Goal: Task Accomplishment & Management: Complete application form

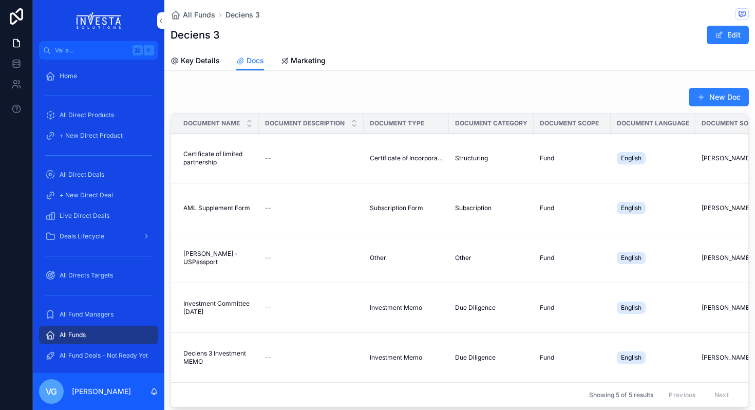
click at [729, 96] on button "New Doc" at bounding box center [719, 97] width 60 height 18
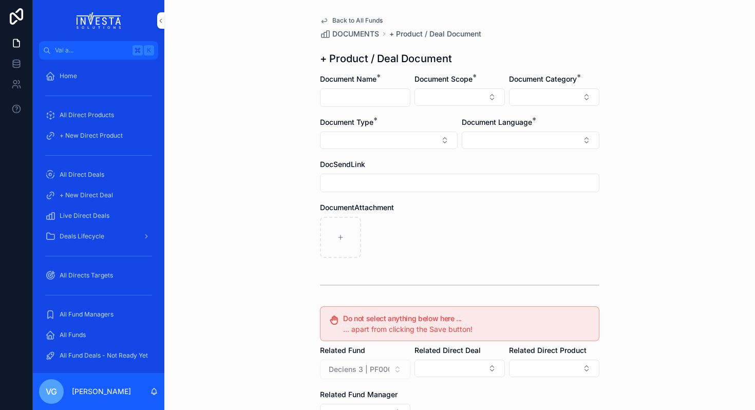
click at [365, 97] on input "contenuto scorrevole" at bounding box center [365, 97] width 89 height 14
paste input "**********"
type input "**********"
click at [478, 91] on button "Select Button" at bounding box center [460, 96] width 90 height 17
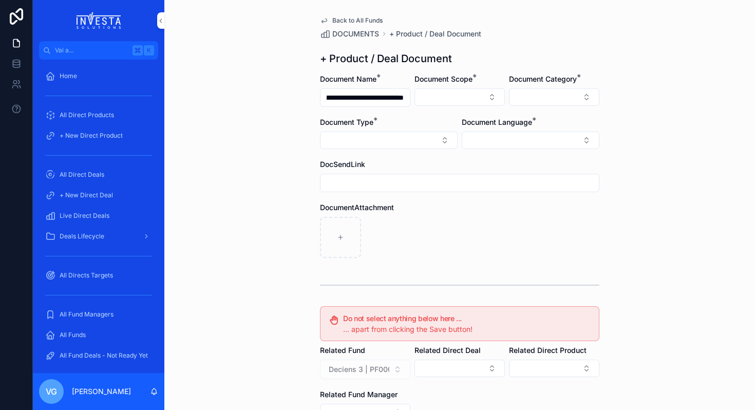
scroll to position [0, 0]
click at [449, 155] on div "Fund" at bounding box center [459, 154] width 143 height 16
click at [510, 142] on button "Select Button" at bounding box center [531, 141] width 138 height 17
click at [480, 220] on div "English" at bounding box center [530, 214] width 143 height 16
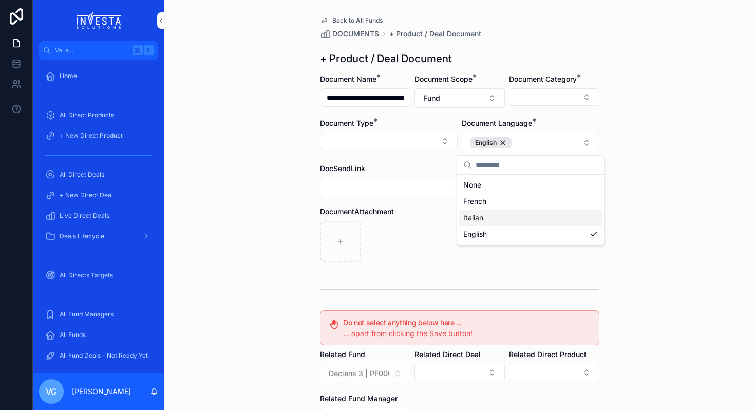
click at [427, 216] on div "DocumentAttachment" at bounding box center [459, 211] width 279 height 10
click at [416, 145] on button "Select Button" at bounding box center [389, 141] width 138 height 17
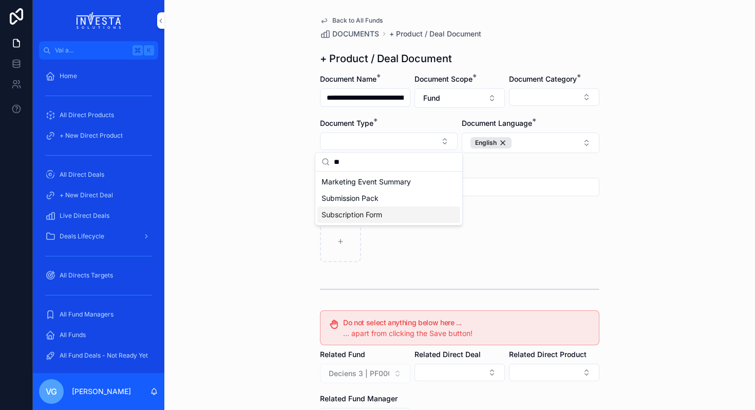
type input "**"
click at [364, 213] on span "Subscription Form" at bounding box center [352, 215] width 61 height 10
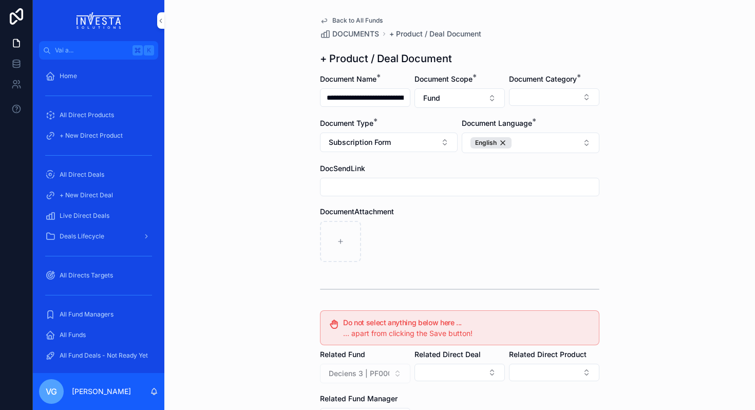
click at [526, 90] on button "Select Button" at bounding box center [554, 96] width 90 height 17
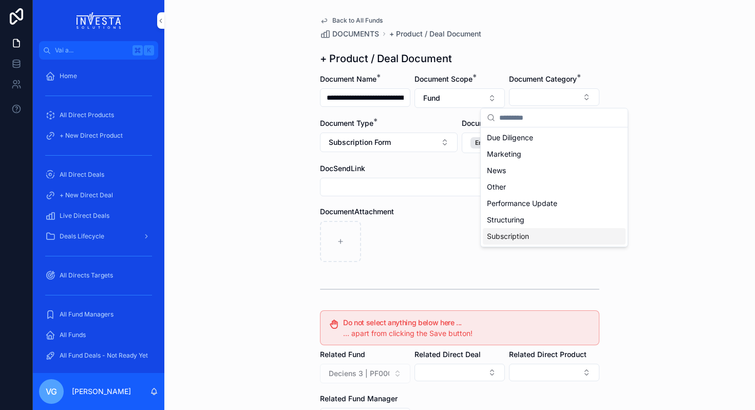
click at [534, 241] on div "Subscription" at bounding box center [554, 236] width 143 height 16
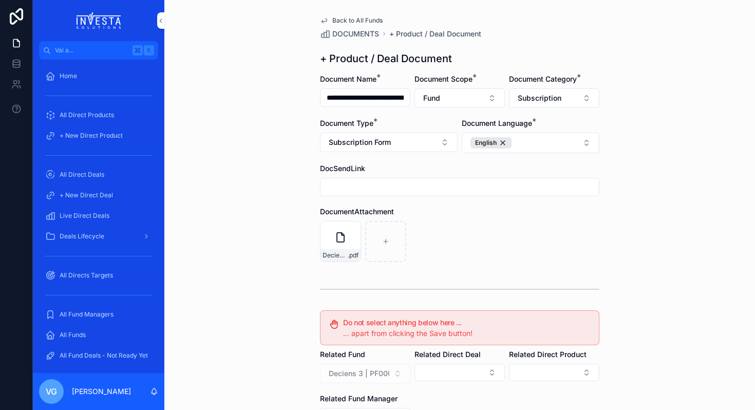
scroll to position [150, 0]
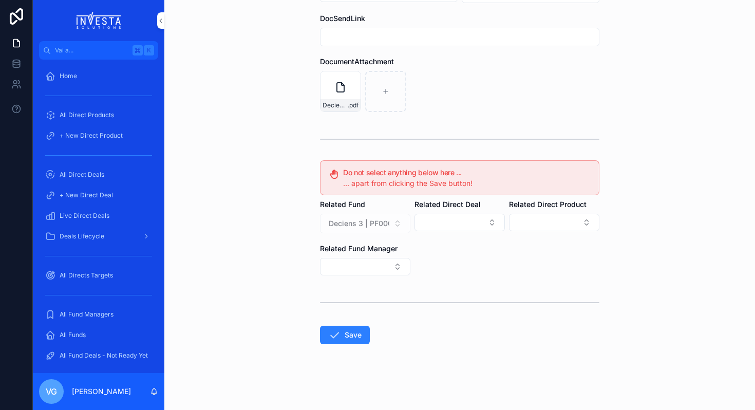
click at [355, 344] on form "**********" at bounding box center [459, 167] width 279 height 486
click at [355, 336] on button "Save" at bounding box center [345, 335] width 50 height 18
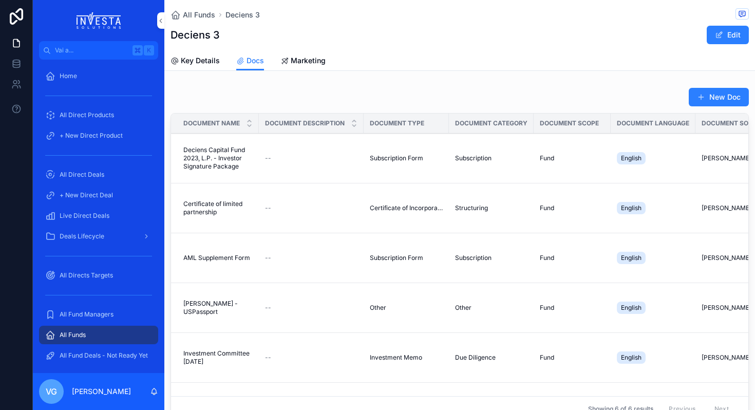
click at [718, 91] on button "New Doc" at bounding box center [719, 97] width 60 height 18
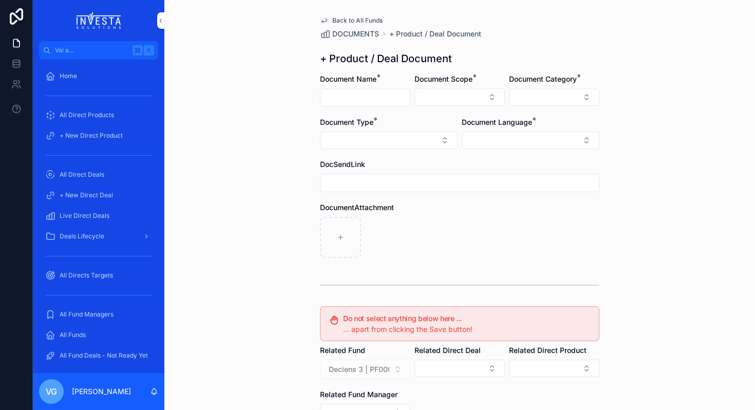
click at [360, 98] on input "contenuto scorrevole" at bounding box center [365, 97] width 89 height 14
paste input "**********"
type input "**********"
click at [441, 98] on button "Select Button" at bounding box center [460, 96] width 90 height 17
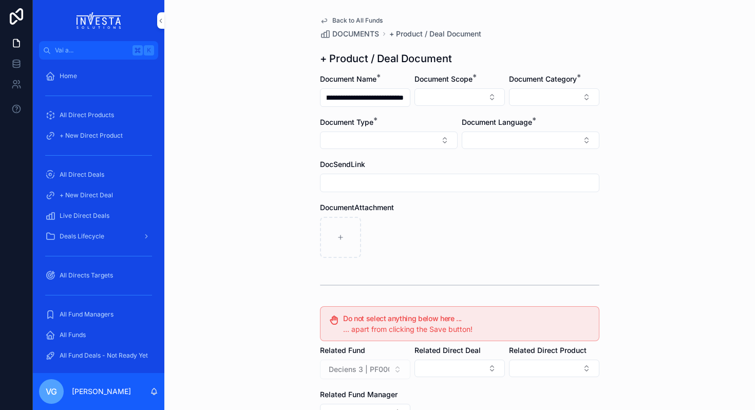
scroll to position [0, 0]
click at [441, 156] on div "Fund" at bounding box center [459, 154] width 143 height 16
click at [505, 146] on button "Select Button" at bounding box center [531, 141] width 138 height 17
click at [485, 212] on span "English" at bounding box center [475, 215] width 24 height 10
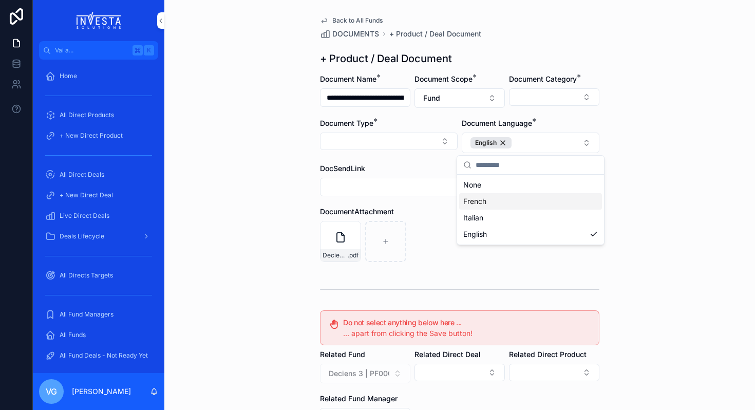
click at [412, 217] on div "DocumentAttachment Deciens Capital Fund 2023, L.P. - Structure Chart (1) .pdf" at bounding box center [459, 233] width 279 height 55
click at [546, 96] on button "Select Button" at bounding box center [554, 96] width 90 height 17
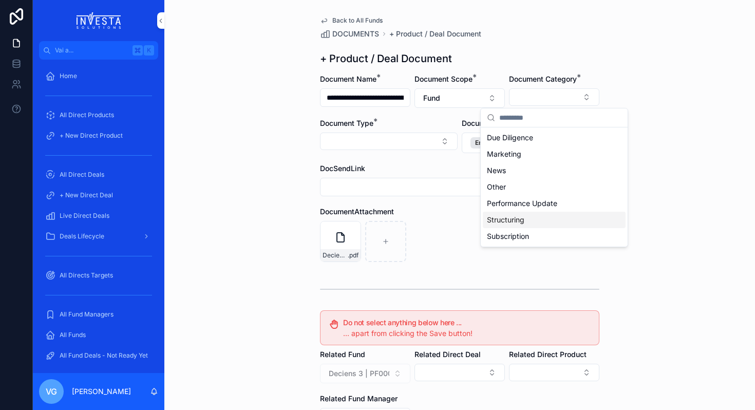
click at [527, 221] on div "Structuring" at bounding box center [554, 220] width 143 height 16
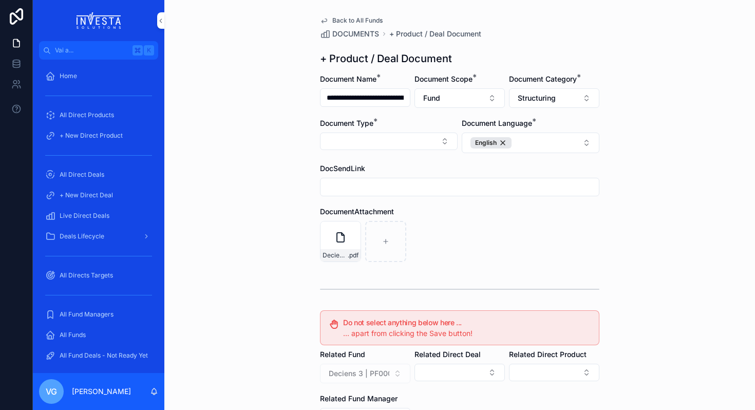
click at [397, 139] on button "Select Button" at bounding box center [389, 141] width 138 height 17
type input "****"
click at [382, 179] on span "Entity Structure Diagram" at bounding box center [363, 182] width 83 height 10
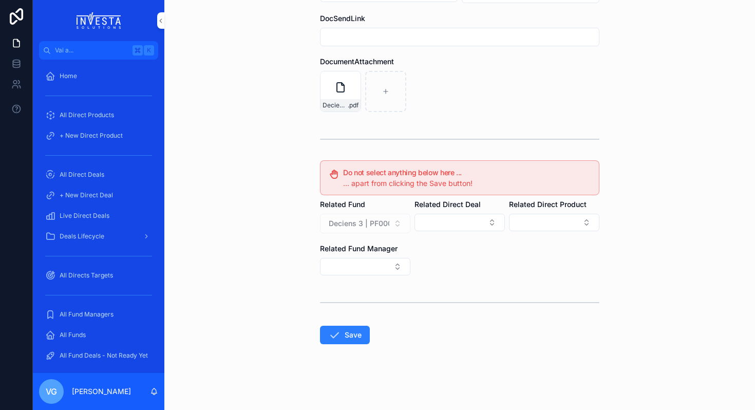
click at [354, 334] on button "Save" at bounding box center [345, 335] width 50 height 18
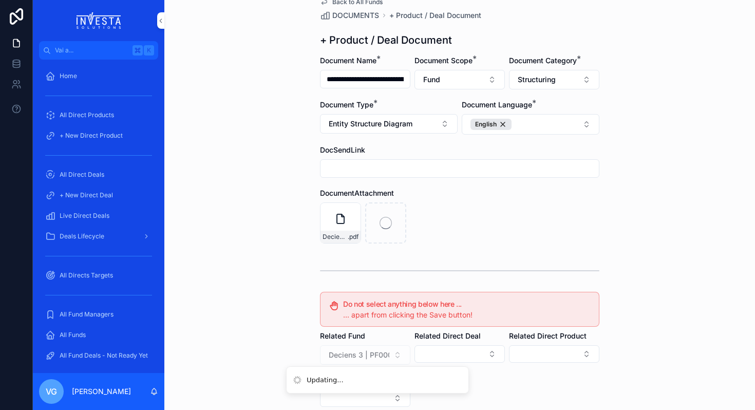
scroll to position [0, 0]
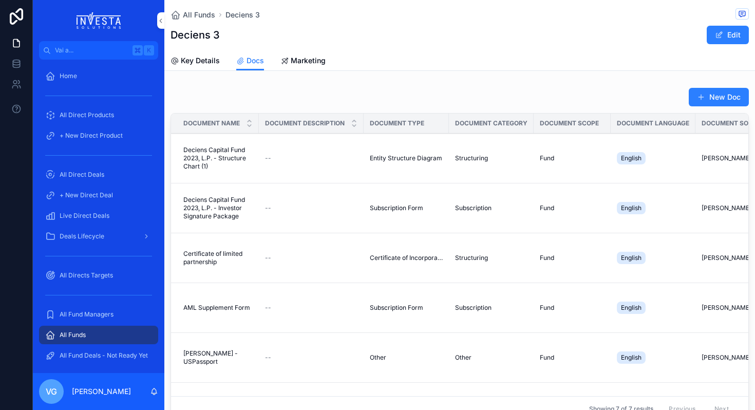
click at [709, 94] on button "New Doc" at bounding box center [719, 97] width 60 height 18
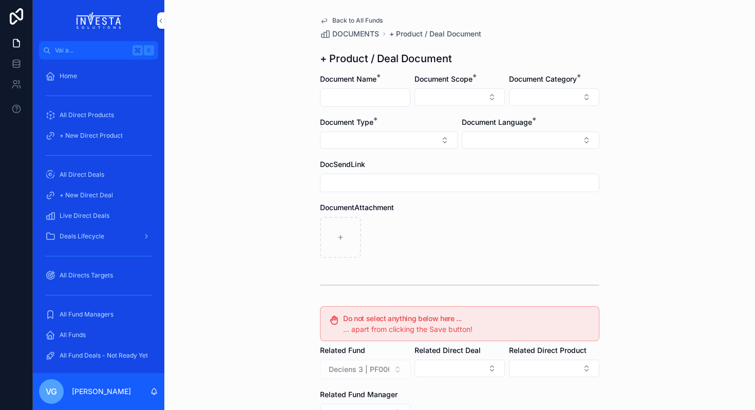
click at [356, 100] on input "contenuto scorrevole" at bounding box center [365, 97] width 89 height 14
paste input "**********"
type input "**********"
click at [443, 91] on button "Select Button" at bounding box center [460, 96] width 90 height 17
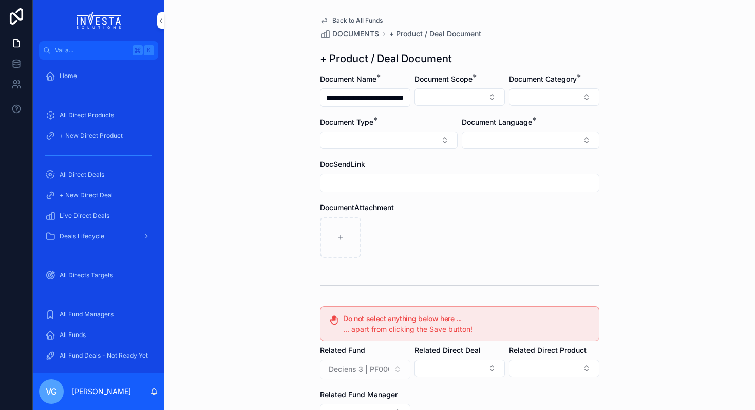
scroll to position [0, 0]
click at [439, 153] on div "Fund" at bounding box center [459, 154] width 143 height 16
click at [527, 147] on button "Select Button" at bounding box center [531, 141] width 138 height 17
click at [495, 215] on div "English" at bounding box center [530, 214] width 143 height 16
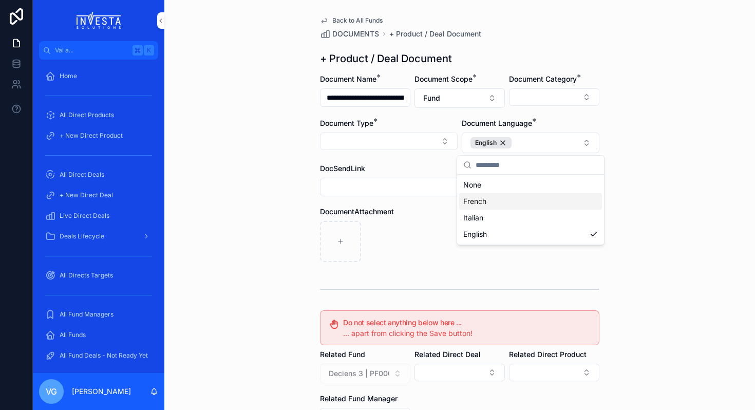
click at [647, 40] on div "**********" at bounding box center [459, 205] width 591 height 410
click at [282, 192] on div "**********" at bounding box center [459, 205] width 591 height 410
click at [524, 92] on button "Select Button" at bounding box center [554, 96] width 90 height 17
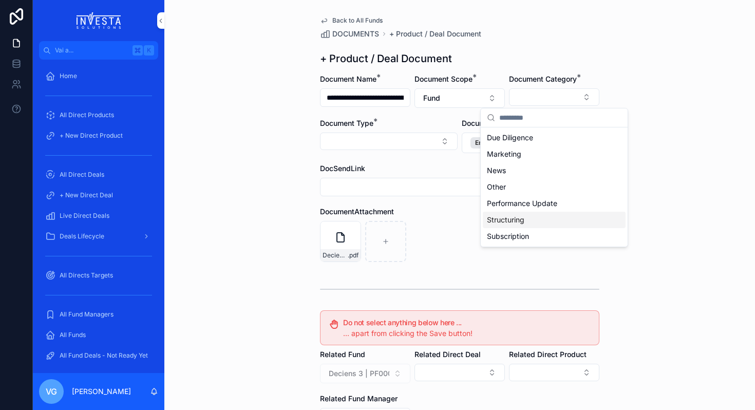
click at [494, 221] on span "Structuring" at bounding box center [505, 220] width 37 height 10
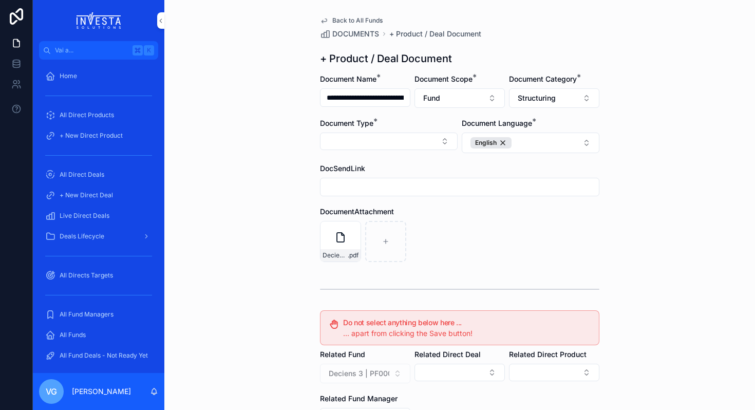
click at [440, 141] on button "Select Button" at bounding box center [389, 141] width 138 height 17
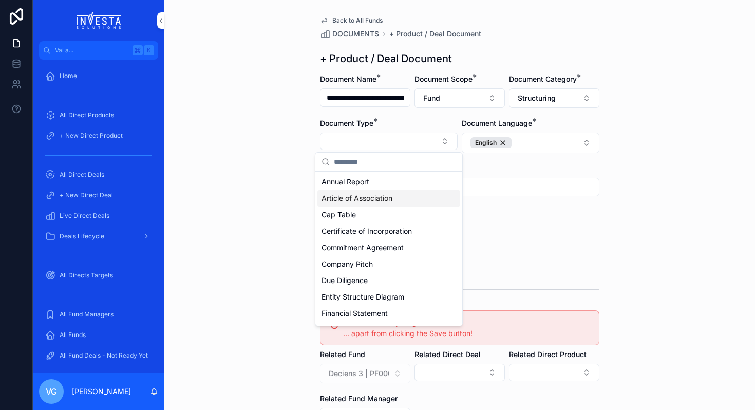
click at [400, 201] on div "Article of Association" at bounding box center [388, 198] width 143 height 16
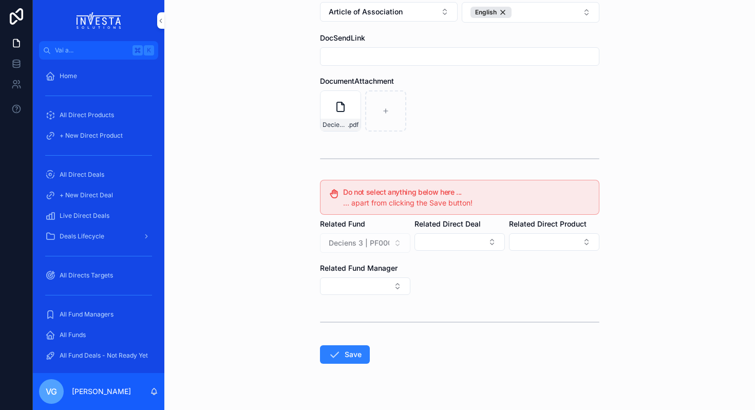
scroll to position [150, 0]
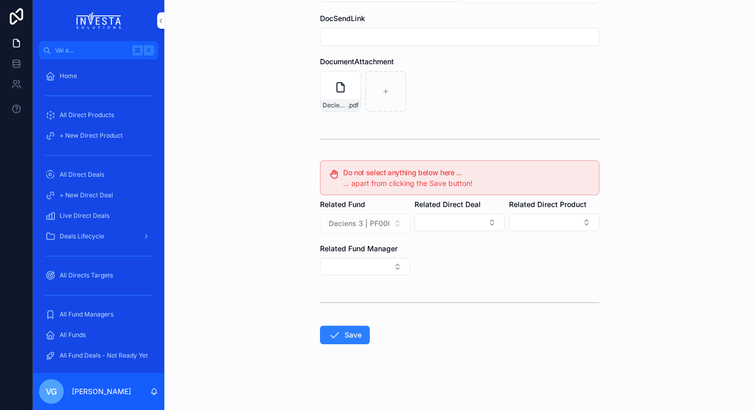
click at [332, 333] on icon "contenuto scorrevole" at bounding box center [334, 335] width 12 height 12
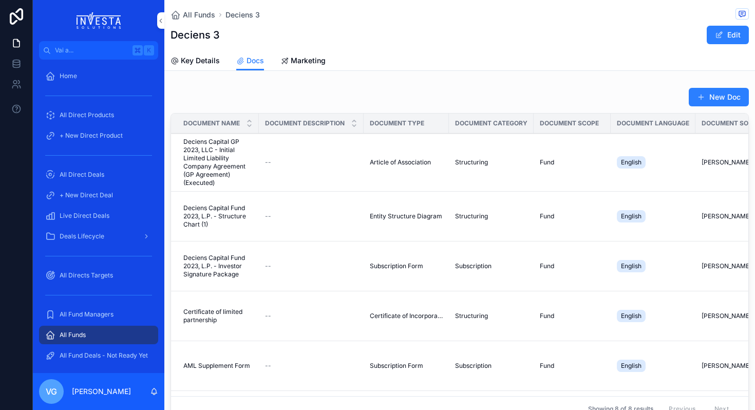
click at [704, 108] on div "New Doc Document Name Document Description Document Type Document Category Docu…" at bounding box center [460, 254] width 578 height 334
click at [704, 103] on button "New Doc" at bounding box center [719, 97] width 60 height 18
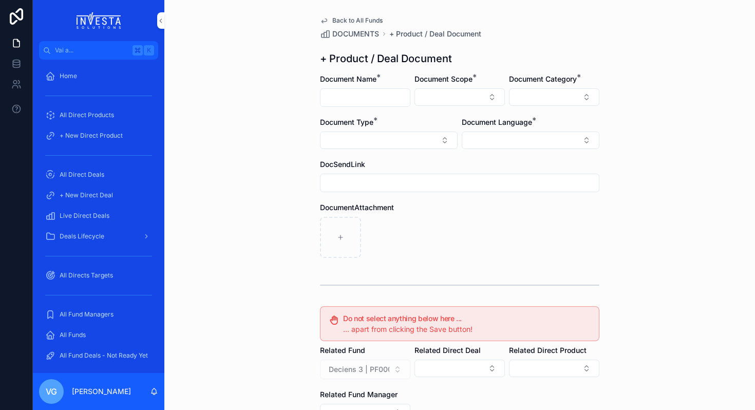
click at [351, 94] on input "contenuto scorrevole" at bounding box center [365, 97] width 89 height 14
paste input "**********"
type input "**********"
click at [452, 97] on button "Select Button" at bounding box center [460, 96] width 90 height 17
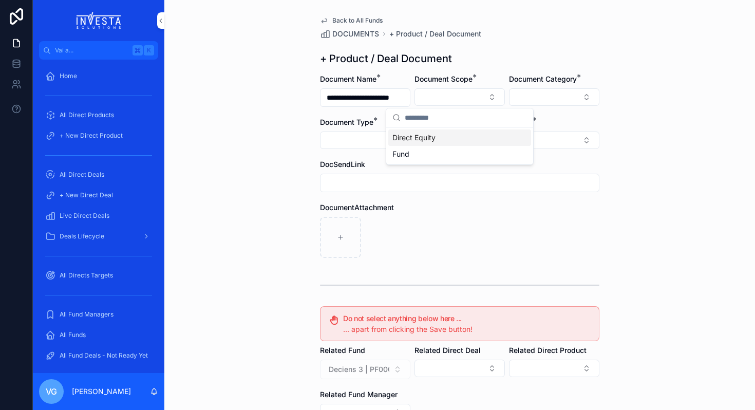
scroll to position [0, 0]
drag, startPoint x: 435, startPoint y: 145, endPoint x: 436, endPoint y: 152, distance: 6.4
click at [436, 152] on div "Direct Equity Fund" at bounding box center [459, 145] width 143 height 33
click at [436, 152] on div "Fund" at bounding box center [459, 154] width 143 height 16
click at [474, 134] on button "Select Button" at bounding box center [531, 141] width 138 height 17
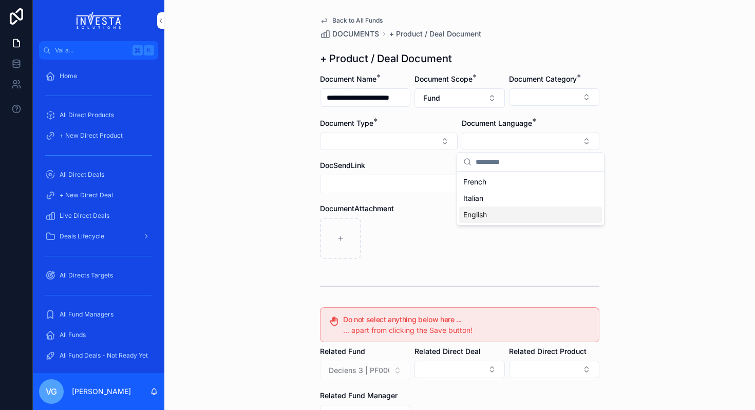
click at [468, 220] on div "English" at bounding box center [530, 214] width 143 height 16
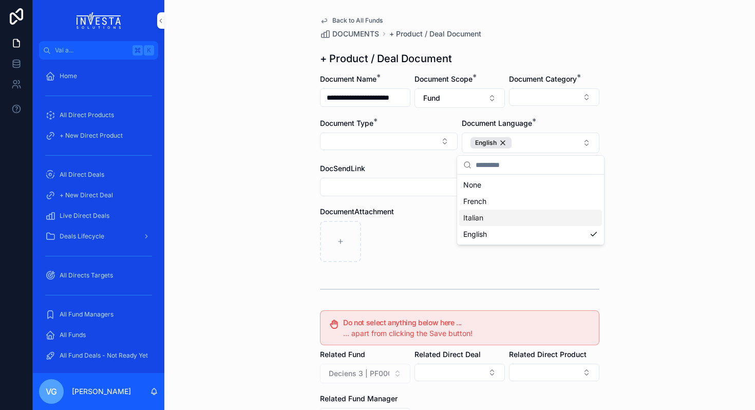
click at [434, 221] on div "contenuto scorrevole" at bounding box center [459, 241] width 279 height 41
click at [574, 99] on button "Select Button" at bounding box center [554, 96] width 90 height 17
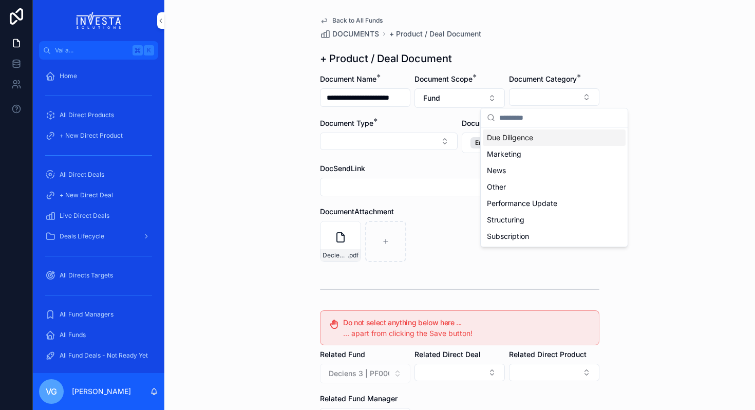
click at [528, 140] on span "Due Diligence" at bounding box center [510, 138] width 46 height 10
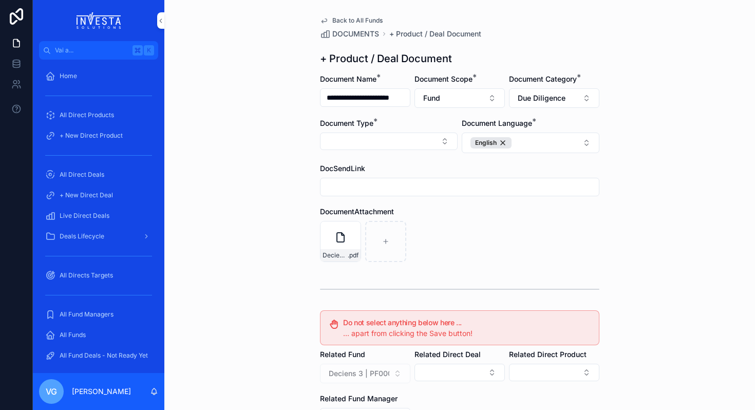
click at [436, 146] on button "Select Button" at bounding box center [389, 141] width 138 height 17
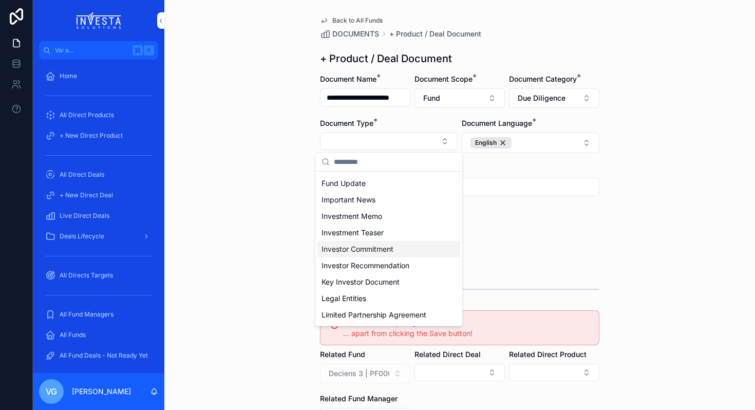
scroll to position [162, 0]
click at [362, 214] on span "Investment Memo" at bounding box center [352, 217] width 61 height 10
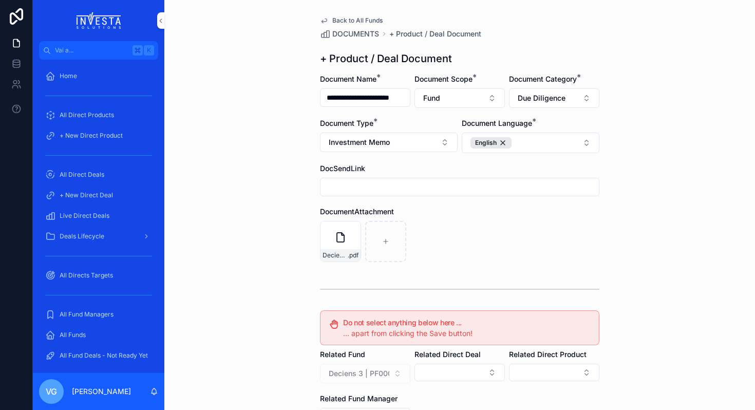
click at [269, 207] on div "**********" at bounding box center [459, 205] width 591 height 410
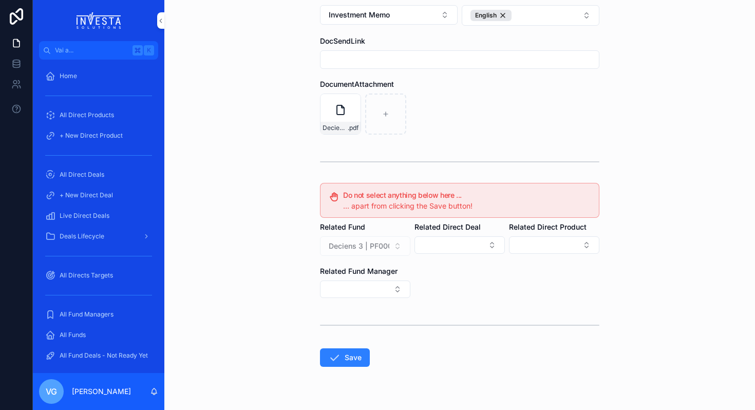
scroll to position [150, 0]
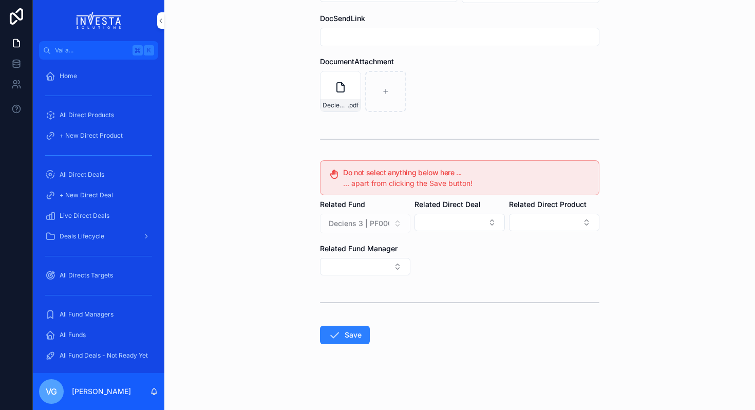
click at [333, 333] on icon "contenuto scorrevole" at bounding box center [334, 335] width 12 height 12
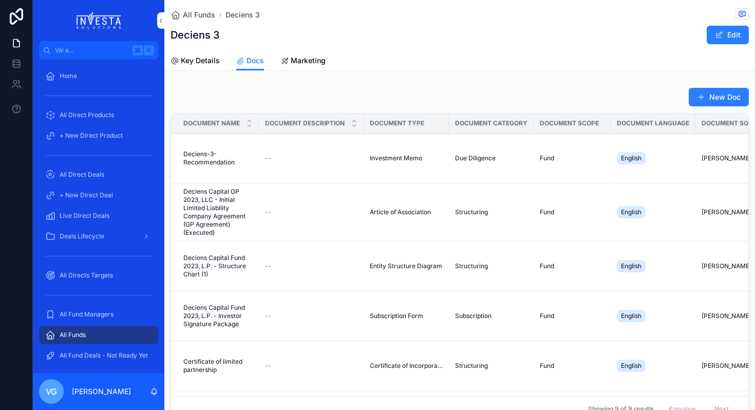
click at [718, 86] on div "New Doc Document Name Document Description Document Type Document Category Docu…" at bounding box center [459, 256] width 591 height 347
click at [718, 92] on button "New Doc" at bounding box center [719, 97] width 60 height 18
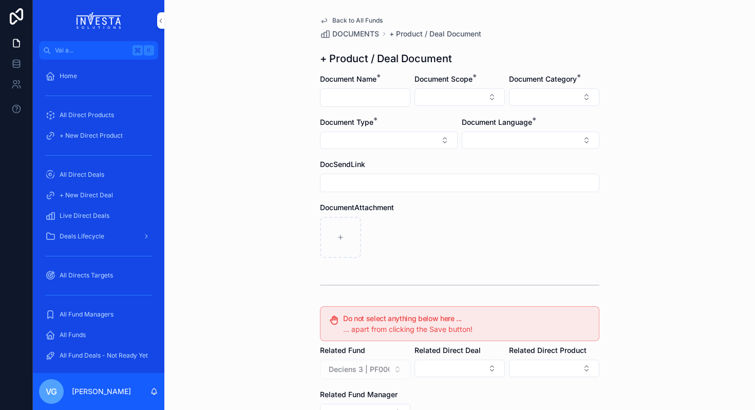
click at [402, 85] on div "Document Name *" at bounding box center [365, 90] width 90 height 33
click at [399, 87] on div "Document Name *" at bounding box center [365, 90] width 90 height 33
click at [397, 91] on input "contenuto scorrevole" at bounding box center [365, 97] width 89 height 14
paste input "**********"
type input "**********"
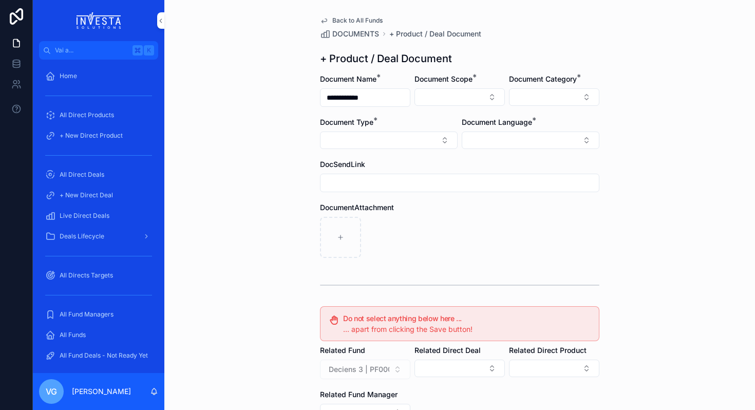
click at [450, 88] on button "Select Button" at bounding box center [460, 96] width 90 height 17
click at [441, 155] on div "Fund" at bounding box center [459, 154] width 143 height 16
click at [486, 140] on button "Select Button" at bounding box center [531, 141] width 138 height 17
click at [488, 214] on div "English" at bounding box center [530, 214] width 143 height 16
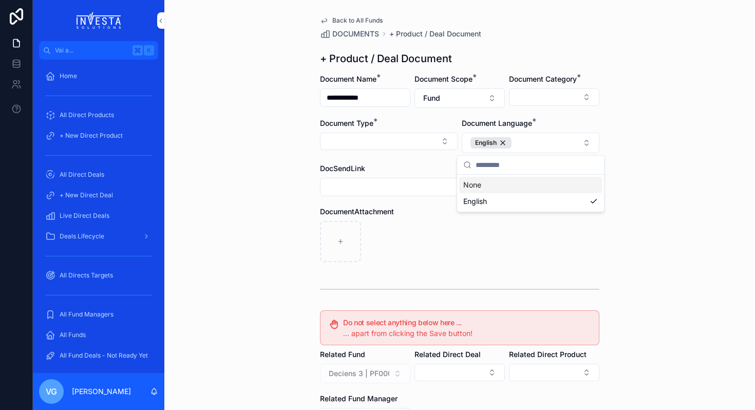
click at [410, 214] on div "DocumentAttachment" at bounding box center [459, 211] width 279 height 10
click at [406, 235] on div "Chipper Cash .pdf" at bounding box center [459, 241] width 279 height 41
click at [562, 101] on button "Select Button" at bounding box center [554, 96] width 90 height 17
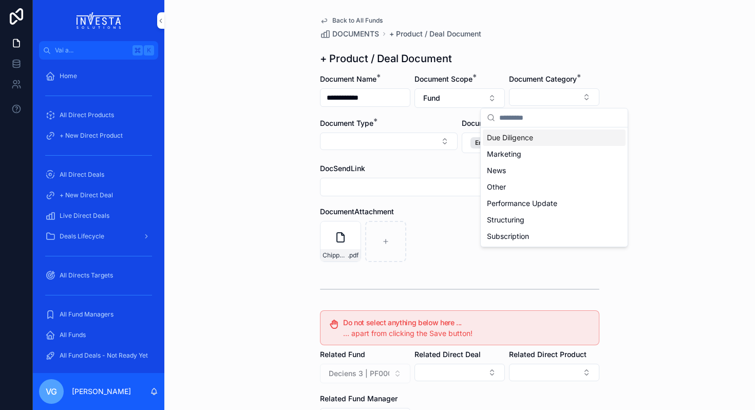
click at [536, 143] on div "Due Diligence" at bounding box center [554, 137] width 143 height 16
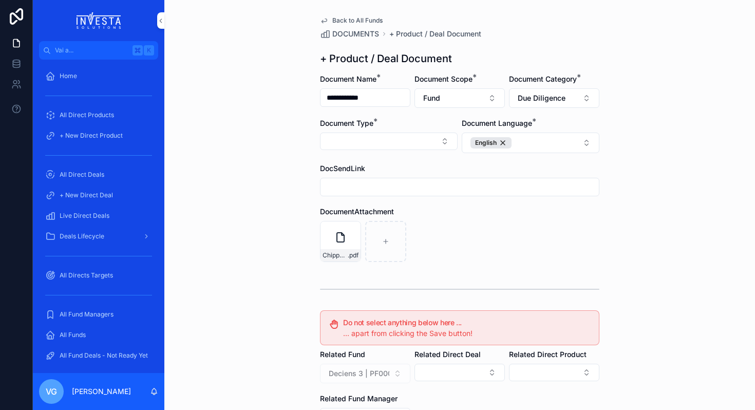
click at [447, 140] on button "Select Button" at bounding box center [389, 141] width 138 height 17
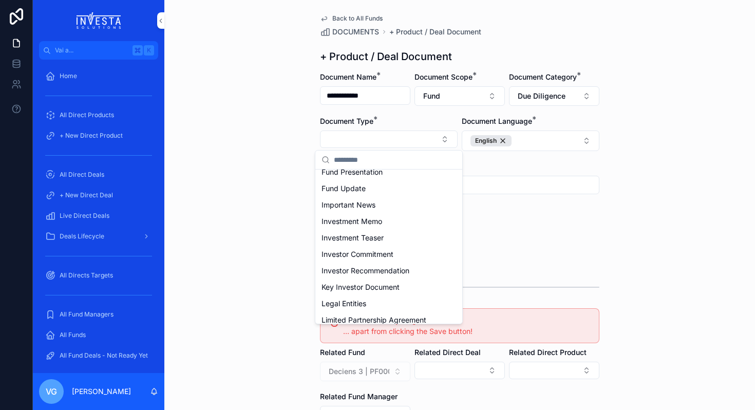
scroll to position [175, 0]
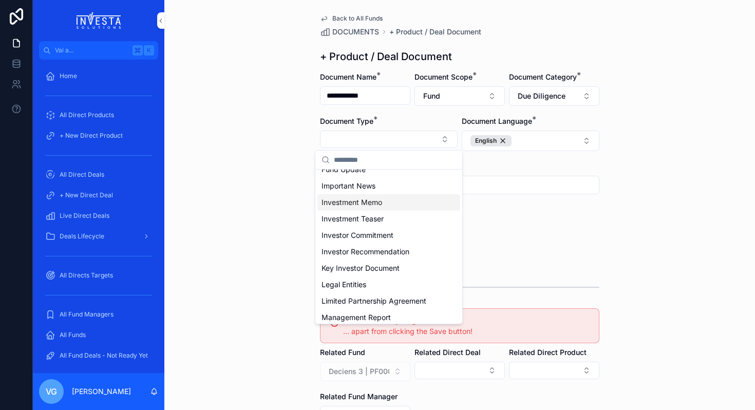
click at [395, 205] on div "Investment Memo" at bounding box center [388, 202] width 143 height 16
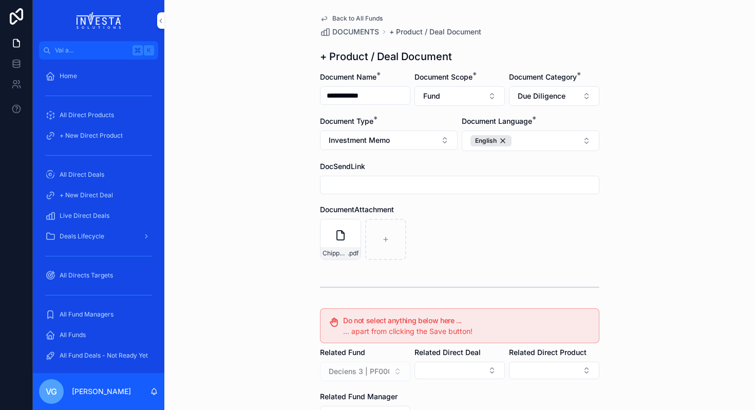
click at [527, 225] on div "Chipper Cash .pdf" at bounding box center [459, 239] width 279 height 41
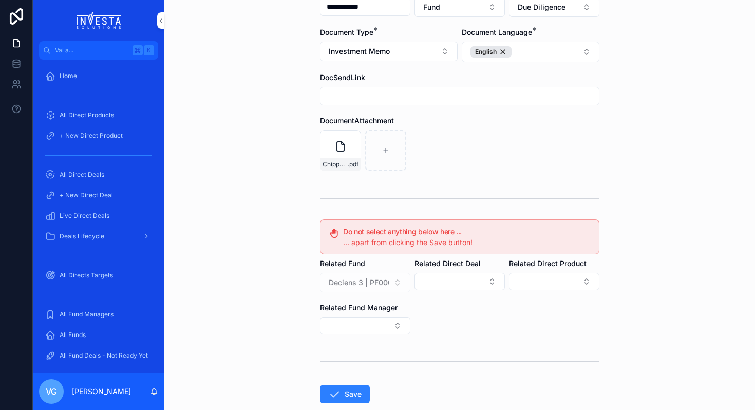
scroll to position [150, 0]
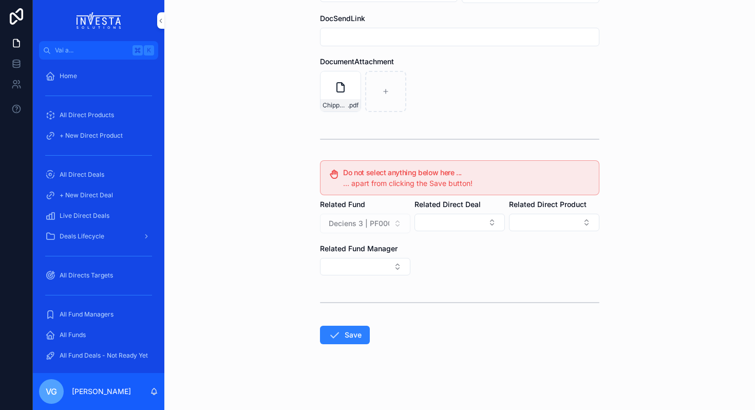
click at [339, 345] on form "**********" at bounding box center [459, 167] width 279 height 486
click at [340, 341] on icon "contenuto scorrevole" at bounding box center [334, 335] width 12 height 12
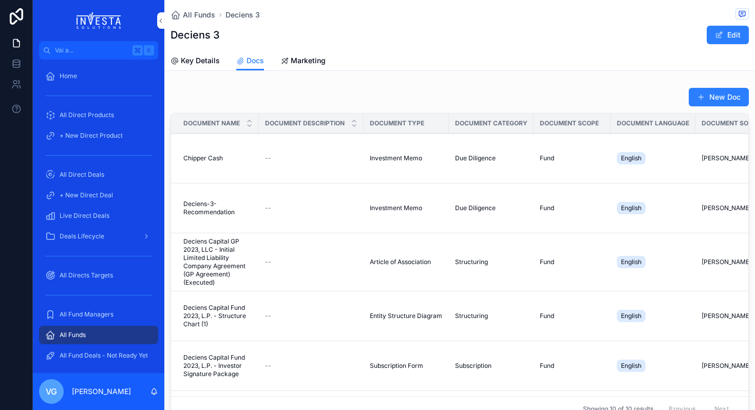
click at [719, 95] on button "New Doc" at bounding box center [719, 97] width 60 height 18
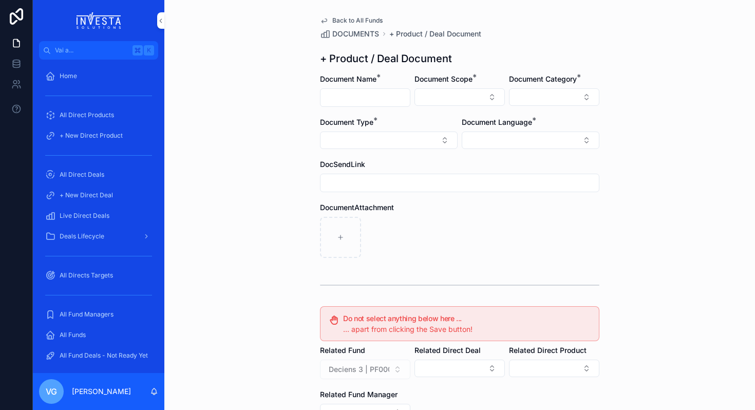
click at [383, 96] on input "contenuto scorrevole" at bounding box center [365, 97] width 89 height 14
paste input "**********"
type input "**********"
click at [464, 91] on button "Select Button" at bounding box center [460, 96] width 90 height 17
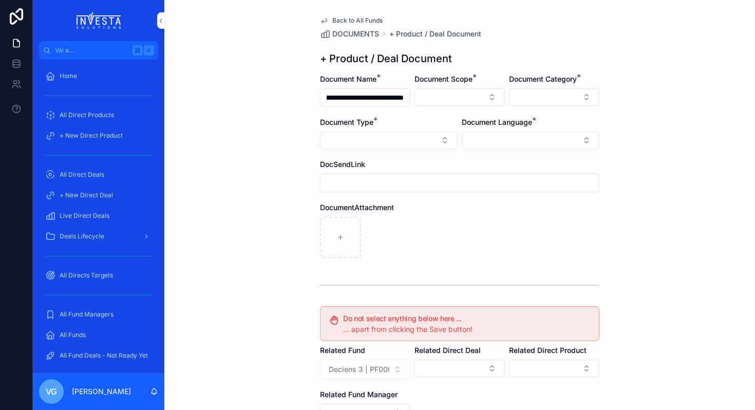
scroll to position [0, 0]
click at [442, 152] on div "Fund" at bounding box center [459, 154] width 143 height 16
click at [526, 103] on button "Select Button" at bounding box center [554, 96] width 90 height 17
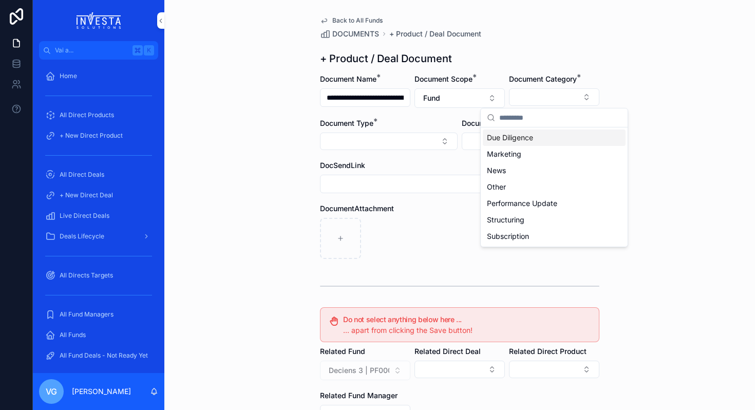
click at [517, 137] on span "Due Diligence" at bounding box center [510, 138] width 46 height 10
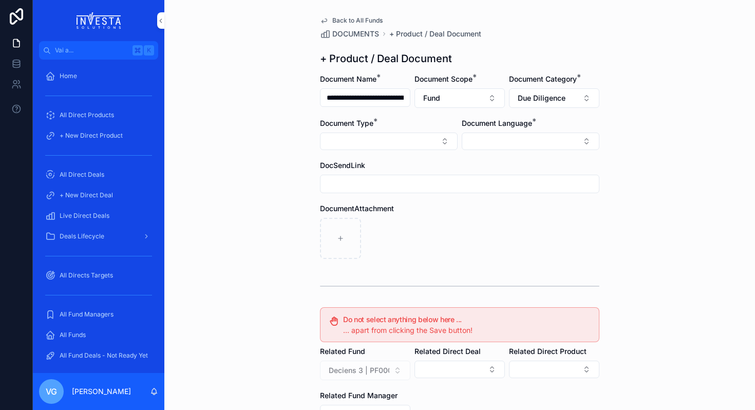
click at [432, 141] on button "Select Button" at bounding box center [389, 141] width 138 height 17
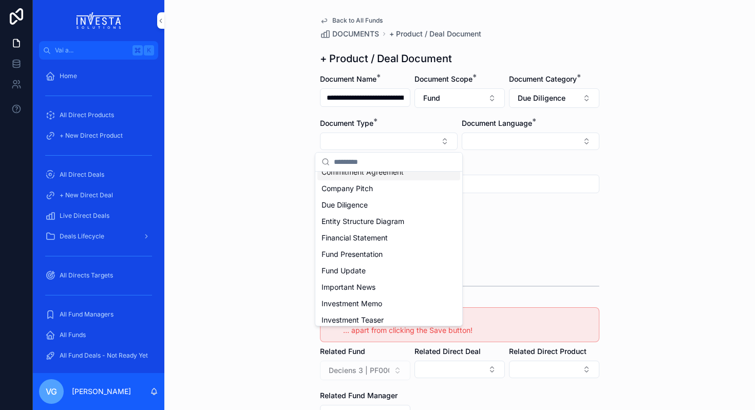
scroll to position [98, 0]
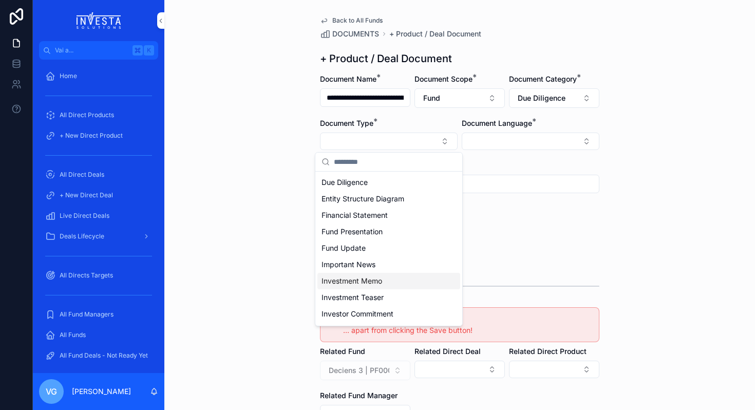
click at [373, 284] on span "Investment Memo" at bounding box center [352, 281] width 61 height 10
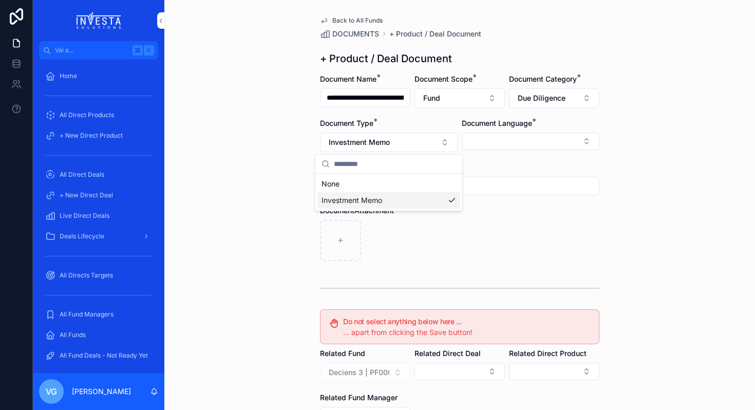
scroll to position [0, 0]
click at [421, 139] on button "Investment Memo" at bounding box center [389, 143] width 138 height 20
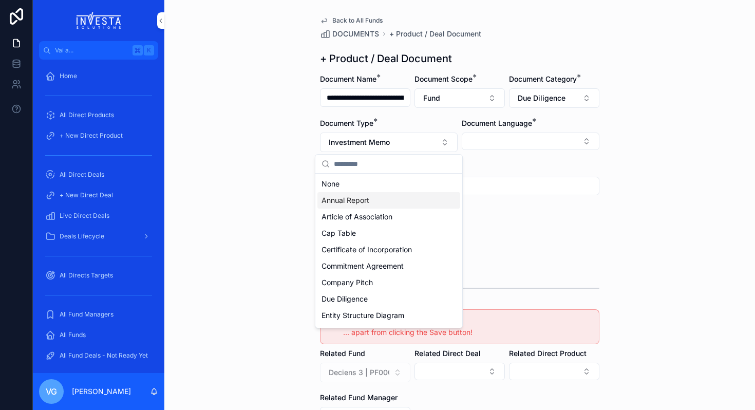
click at [396, 192] on div "Annual Report" at bounding box center [388, 200] width 143 height 16
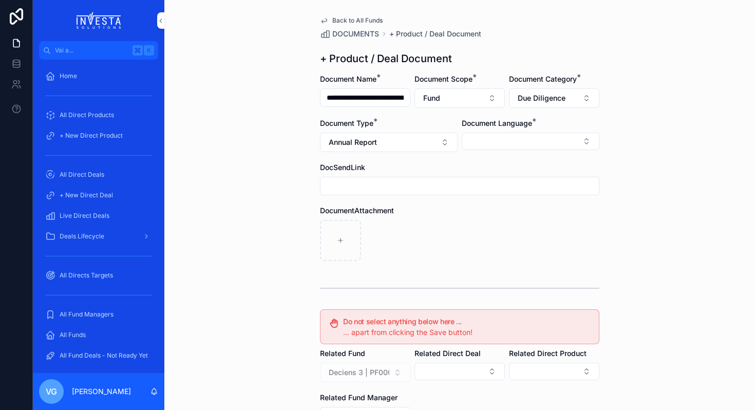
click at [393, 127] on div "Document Type *" at bounding box center [389, 123] width 138 height 10
click at [393, 141] on button "Annual Report" at bounding box center [389, 143] width 138 height 20
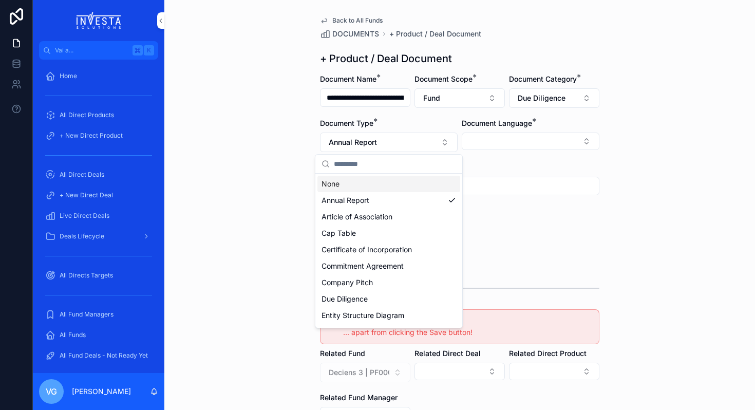
click at [396, 185] on div "None" at bounding box center [388, 184] width 143 height 16
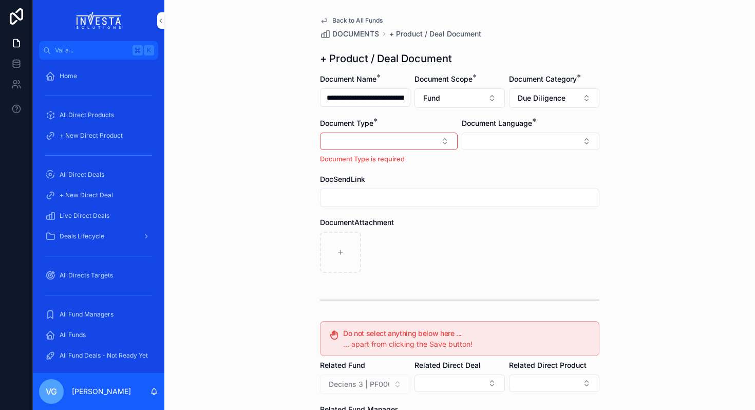
click at [590, 102] on button "Due Diligence" at bounding box center [554, 98] width 90 height 20
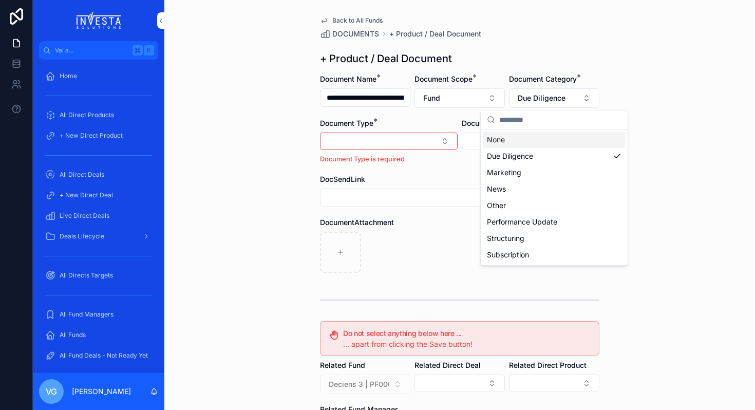
click at [556, 144] on div "None" at bounding box center [554, 139] width 143 height 16
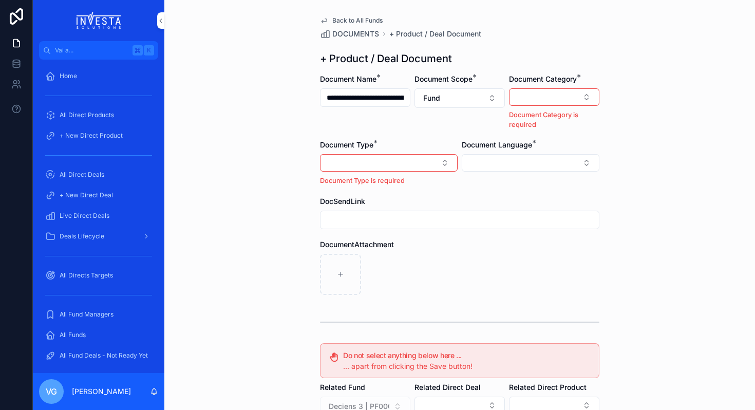
click at [540, 167] on button "Select Button" at bounding box center [531, 162] width 138 height 17
click at [496, 235] on div "English" at bounding box center [530, 237] width 143 height 16
click at [590, 104] on button "Select Button" at bounding box center [554, 96] width 90 height 17
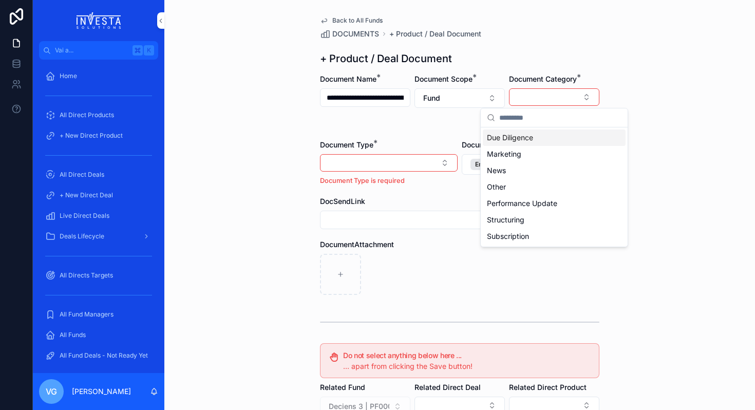
click at [701, 25] on div "**********" at bounding box center [459, 205] width 591 height 410
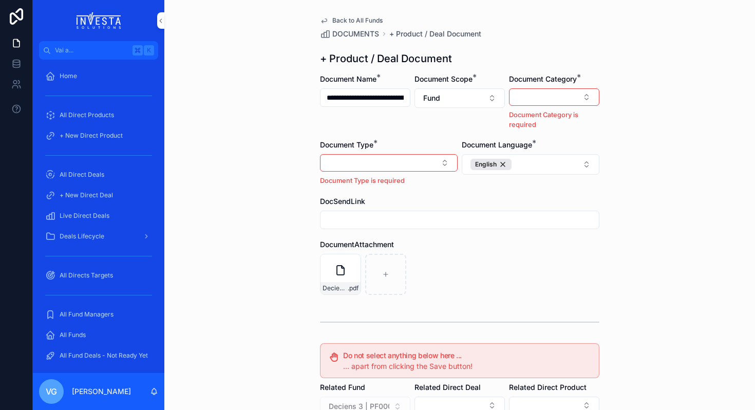
click at [581, 90] on button "Select Button" at bounding box center [554, 96] width 90 height 17
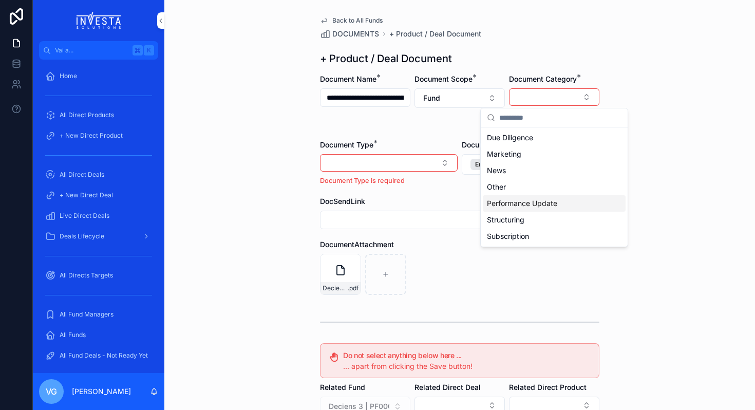
click at [543, 205] on span "Performance Update" at bounding box center [522, 203] width 70 height 10
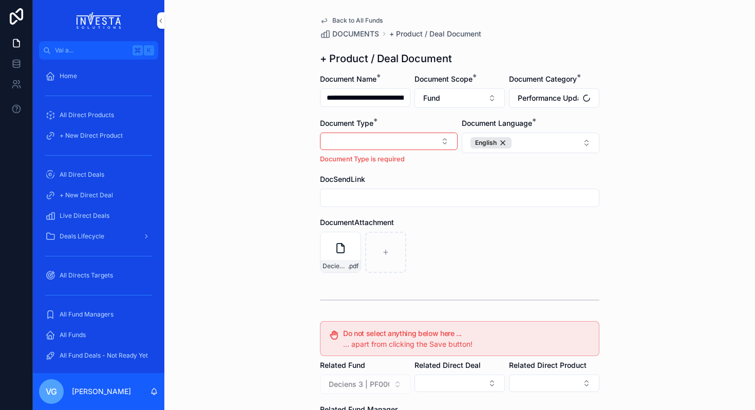
click at [416, 151] on div "Document Type is required" at bounding box center [389, 148] width 138 height 31
click at [415, 144] on button "Select Button" at bounding box center [389, 141] width 138 height 17
type input "******"
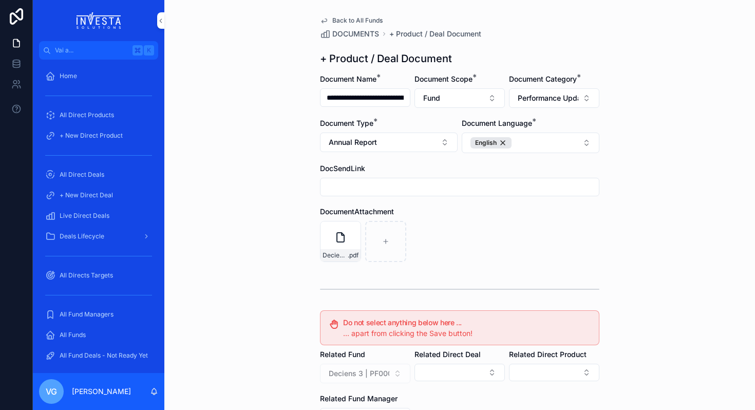
click at [400, 138] on button "Annual Report" at bounding box center [389, 143] width 138 height 20
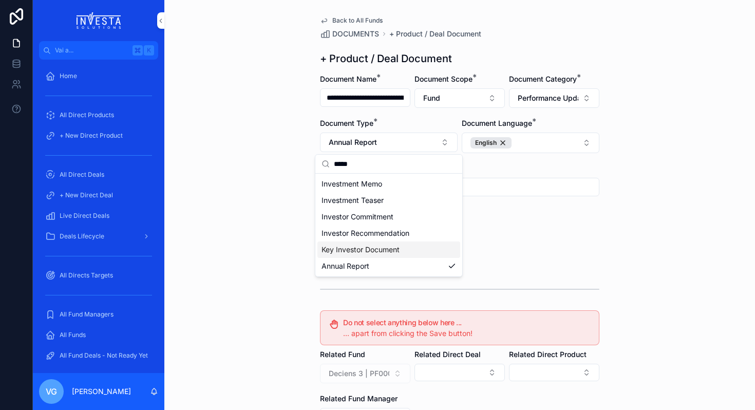
type input "*****"
click at [543, 249] on div "Deciens Capital 2024 - Q2 Update .pdf" at bounding box center [459, 241] width 279 height 41
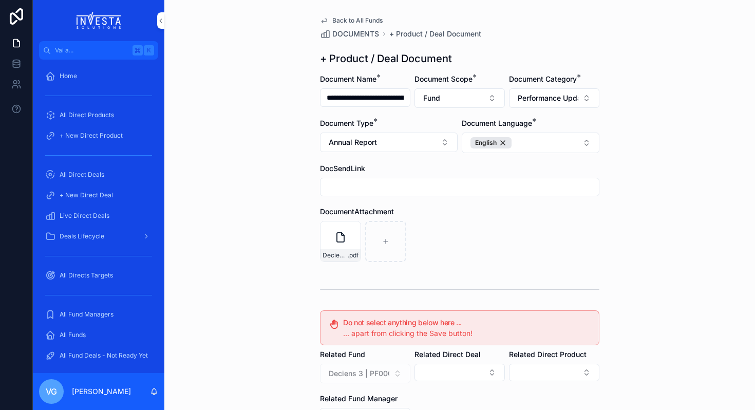
click at [418, 138] on button "Annual Report" at bounding box center [389, 143] width 138 height 20
type input "****"
click at [387, 205] on div "Fund Update" at bounding box center [388, 200] width 143 height 16
drag, startPoint x: 388, startPoint y: 95, endPoint x: 464, endPoint y: 95, distance: 76.0
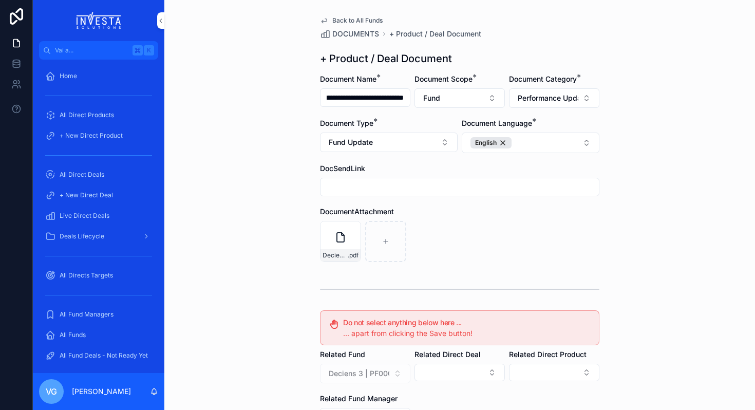
click at [464, 95] on form "**********" at bounding box center [459, 317] width 279 height 486
click at [283, 263] on div "**********" at bounding box center [459, 205] width 591 height 410
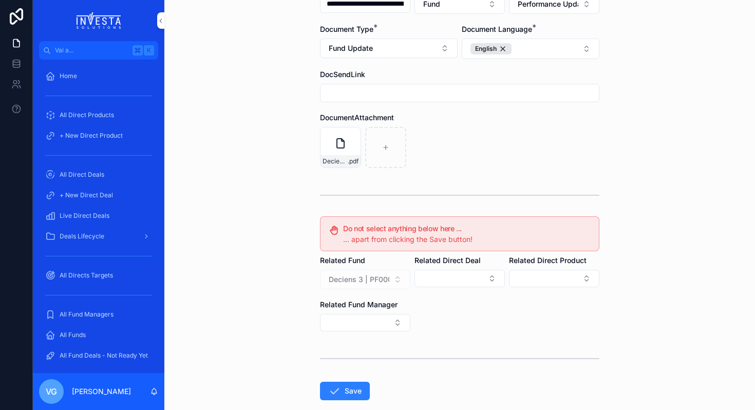
scroll to position [150, 0]
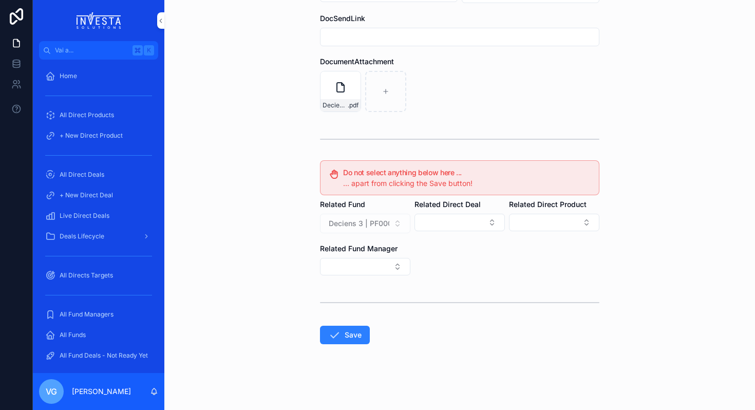
click at [352, 341] on button "Save" at bounding box center [345, 335] width 50 height 18
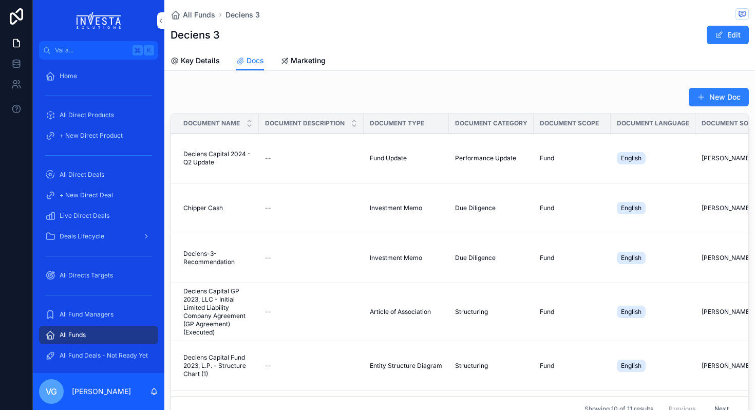
click at [717, 80] on div "All Funds Deciens 3 Deciens 3 Edit Docs Key Details Docs Marketing New Doc Docu…" at bounding box center [459, 248] width 591 height 496
click at [718, 95] on button "New Doc" at bounding box center [719, 97] width 60 height 18
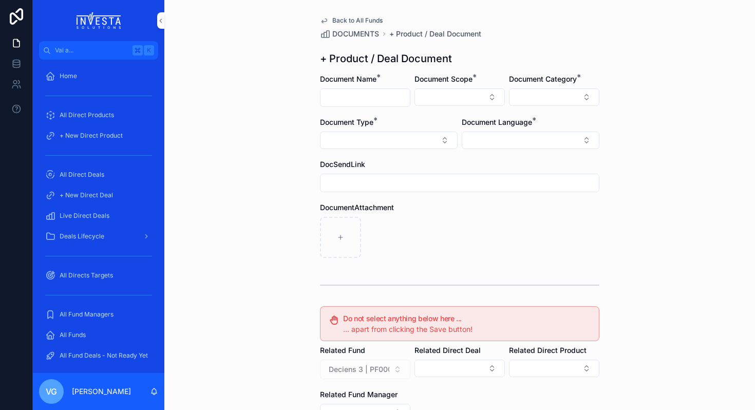
click at [370, 100] on input "contenuto scorrevole" at bounding box center [365, 97] width 89 height 14
paste input "**********"
type input "**********"
click at [473, 99] on button "Select Button" at bounding box center [460, 96] width 90 height 17
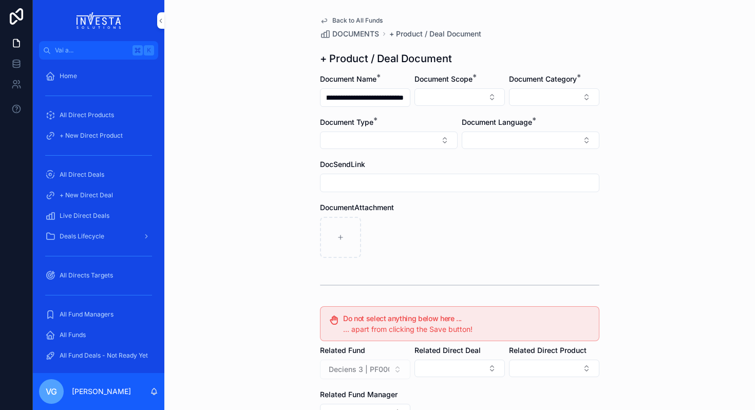
scroll to position [0, 0]
click at [438, 156] on div "Fund" at bounding box center [459, 154] width 143 height 16
click at [527, 98] on button "Select Button" at bounding box center [554, 96] width 90 height 17
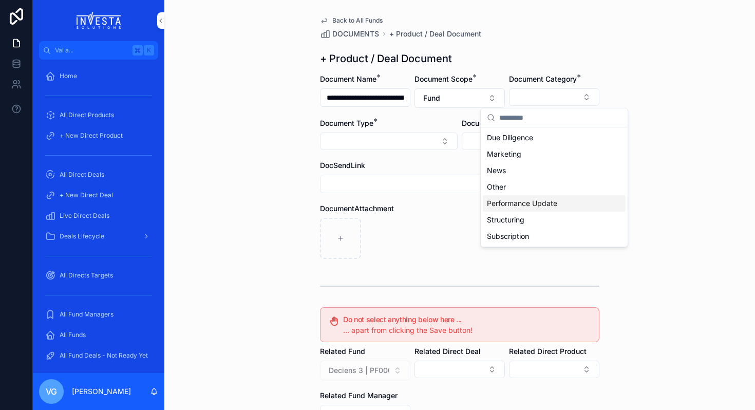
click at [536, 203] on span "Performance Update" at bounding box center [522, 203] width 70 height 10
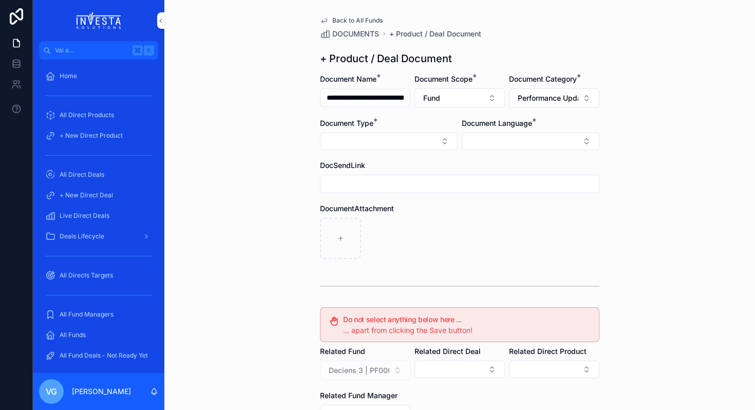
click at [425, 148] on button "Select Button" at bounding box center [389, 141] width 138 height 17
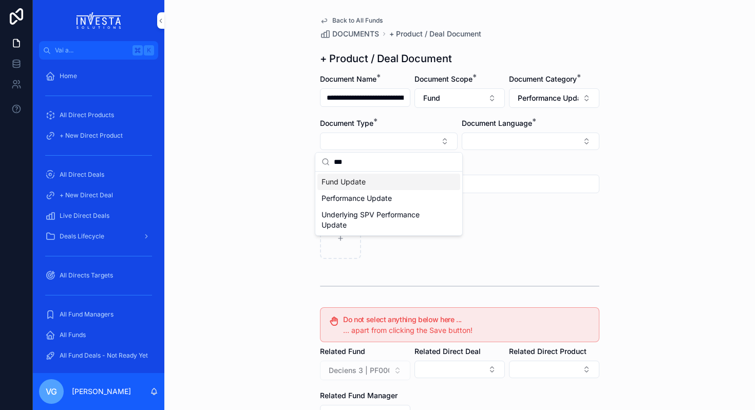
type input "***"
click at [367, 182] on div "Fund Update" at bounding box center [388, 182] width 143 height 16
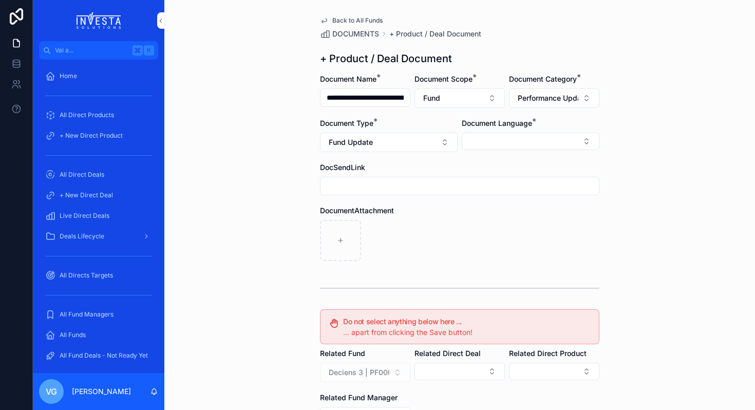
click at [473, 147] on button "Select Button" at bounding box center [531, 141] width 138 height 17
click at [477, 211] on span "English" at bounding box center [475, 215] width 24 height 10
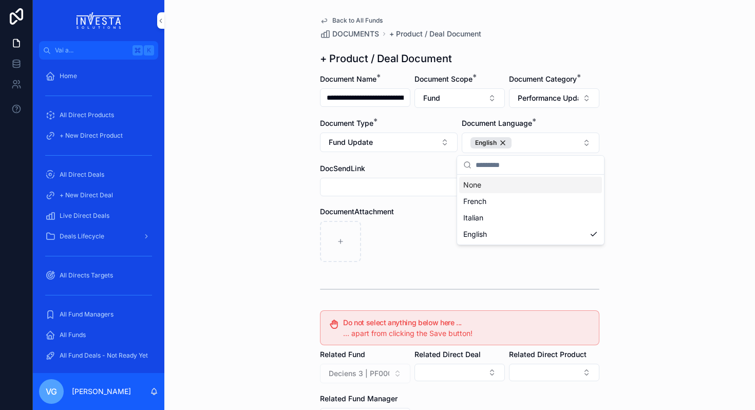
click at [669, 173] on div "**********" at bounding box center [459, 205] width 591 height 410
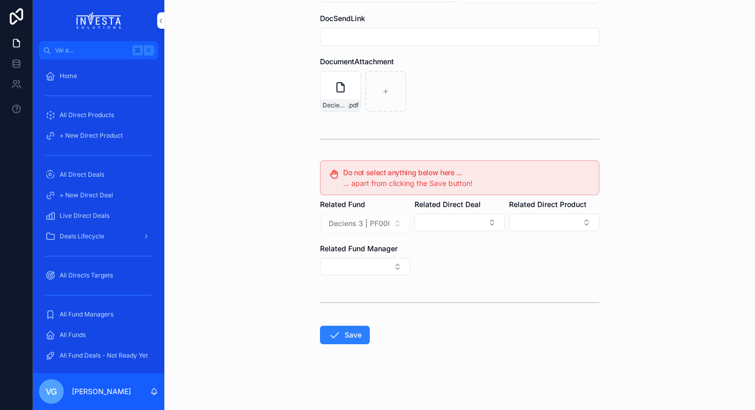
click at [346, 339] on button "Save" at bounding box center [345, 335] width 50 height 18
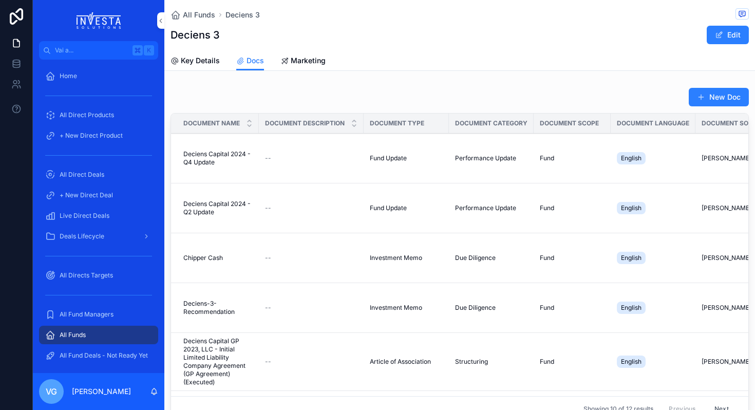
click at [722, 103] on button "New Doc" at bounding box center [719, 97] width 60 height 18
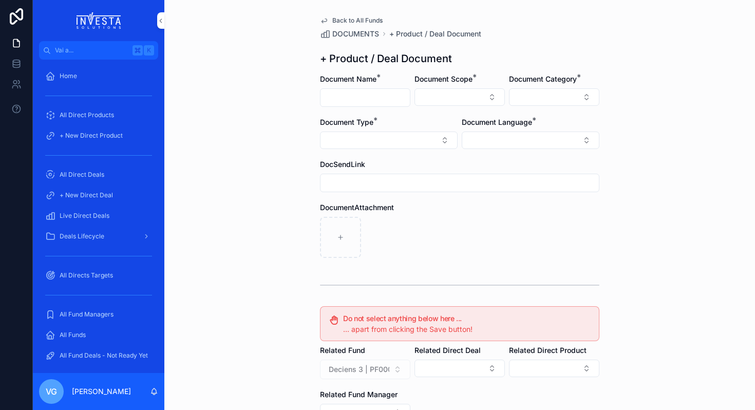
click at [364, 92] on input "contenuto scorrevole" at bounding box center [365, 97] width 89 height 14
paste input "**********"
type input "**********"
click at [440, 103] on button "Select Button" at bounding box center [460, 96] width 90 height 17
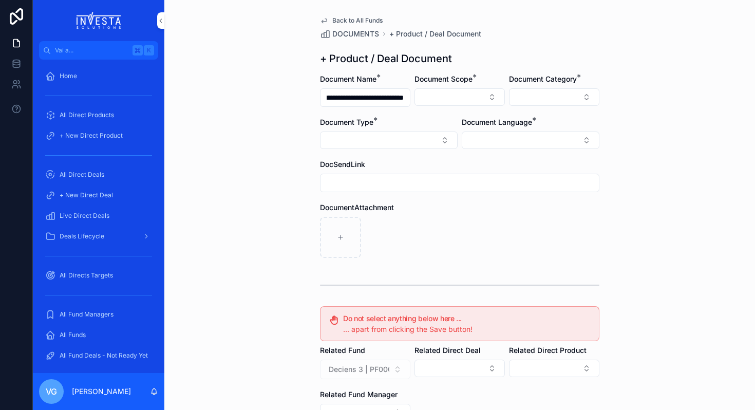
scroll to position [0, 0]
click at [429, 149] on div "Fund" at bounding box center [459, 154] width 143 height 16
click at [554, 101] on button "Select Button" at bounding box center [554, 96] width 90 height 17
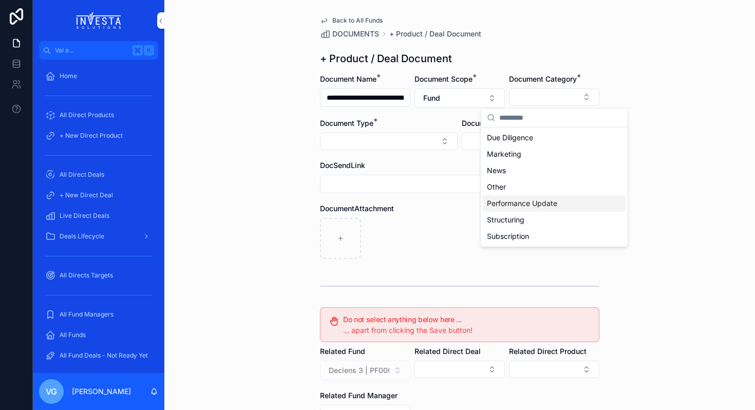
click at [525, 205] on span "Performance Update" at bounding box center [522, 203] width 70 height 10
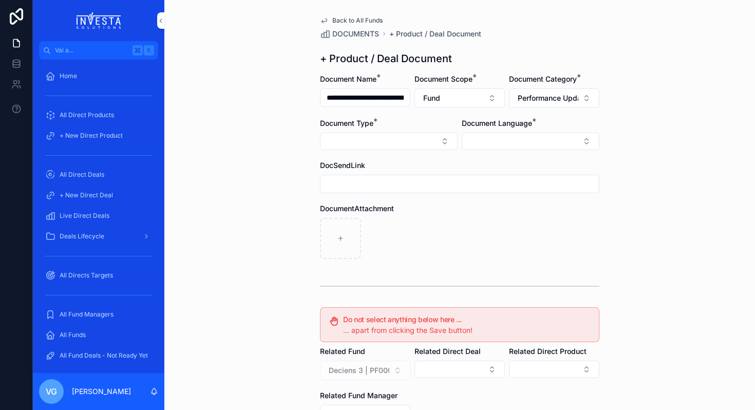
click at [370, 138] on button "Select Button" at bounding box center [389, 141] width 138 height 17
type input "****"
click at [372, 198] on div "Fund Update" at bounding box center [388, 198] width 143 height 16
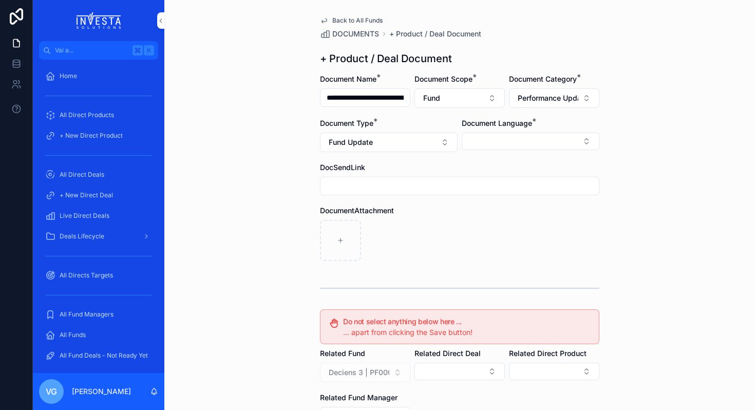
click at [484, 145] on button "Select Button" at bounding box center [531, 141] width 138 height 17
click at [483, 225] on div "French Italian English" at bounding box center [531, 188] width 148 height 73
click at [483, 221] on div "English" at bounding box center [530, 214] width 143 height 16
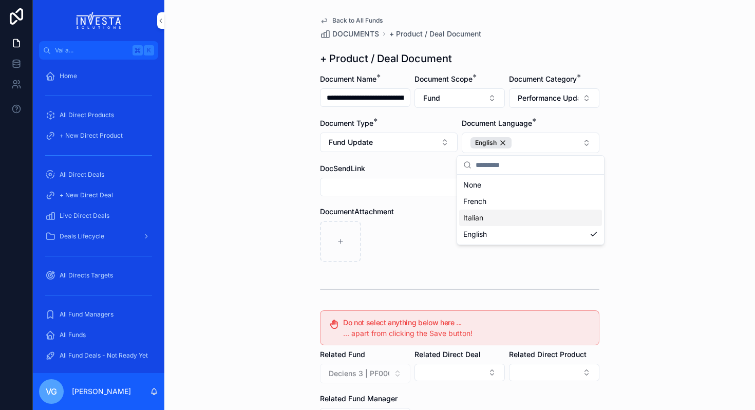
click at [426, 221] on div "contenuto scorrevole" at bounding box center [459, 241] width 279 height 41
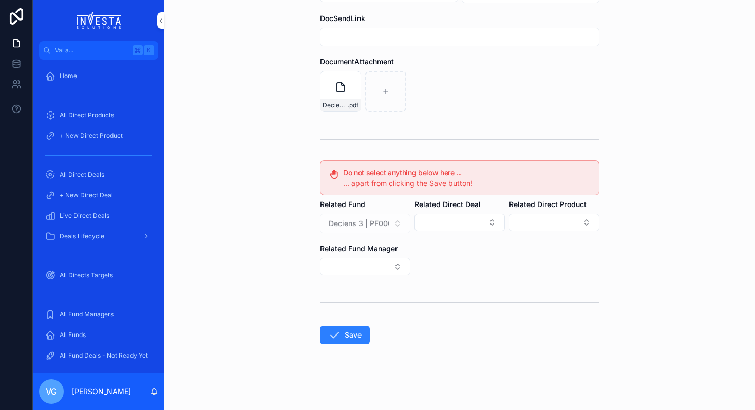
click at [360, 331] on button "Save" at bounding box center [345, 335] width 50 height 18
click at [735, 134] on div "**********" at bounding box center [459, 55] width 591 height 410
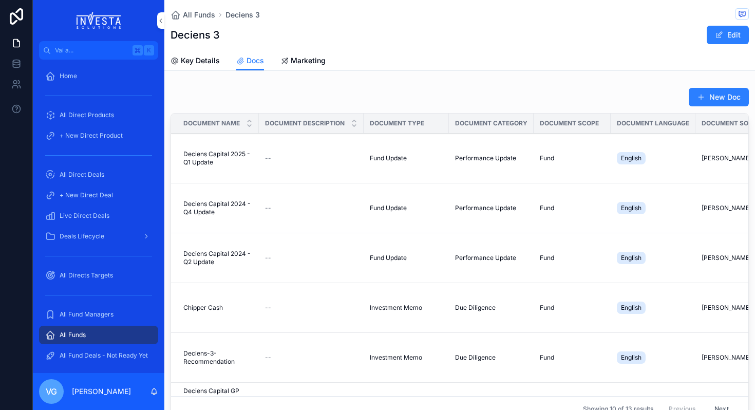
click at [721, 88] on button "New Doc" at bounding box center [719, 97] width 60 height 18
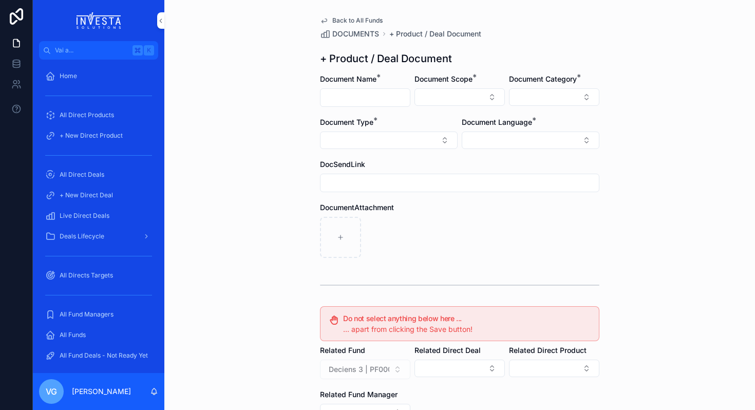
click at [384, 101] on input "contenuto scorrevole" at bounding box center [365, 97] width 89 height 14
paste input "**********"
drag, startPoint x: 374, startPoint y: 93, endPoint x: 280, endPoint y: 94, distance: 94.5
click at [280, 94] on div "**********" at bounding box center [459, 205] width 591 height 410
type input "******"
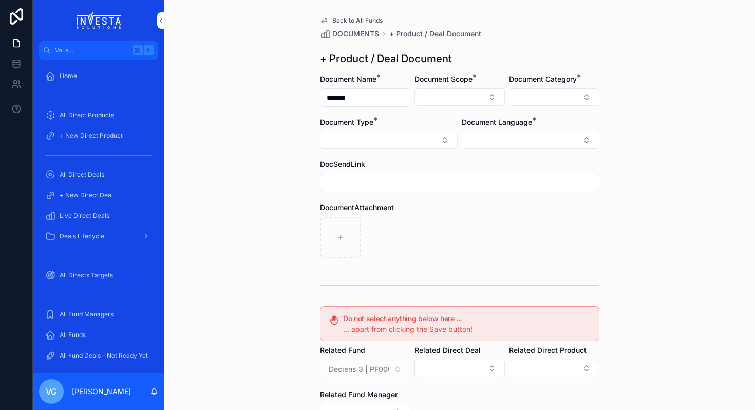
drag, startPoint x: 354, startPoint y: 95, endPoint x: 287, endPoint y: 95, distance: 66.8
click at [287, 95] on div "Back to All Funds DOCUMENTS + Product / Deal Document + Product / Deal Document…" at bounding box center [459, 205] width 591 height 410
type input "**********"
click at [473, 84] on label "Document Scope *" at bounding box center [444, 79] width 58 height 10
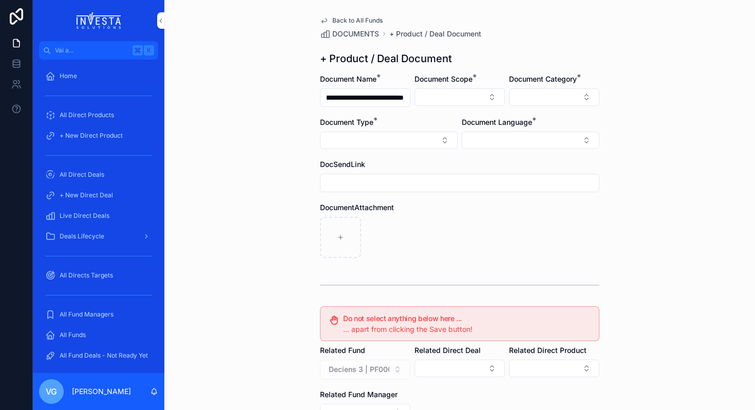
scroll to position [0, 0]
click at [472, 93] on button "Select Button" at bounding box center [460, 96] width 90 height 17
click at [453, 151] on div "Fund" at bounding box center [459, 154] width 143 height 16
click at [592, 99] on button "Select Button" at bounding box center [554, 96] width 90 height 17
click at [530, 47] on div "**********" at bounding box center [460, 278] width 296 height 557
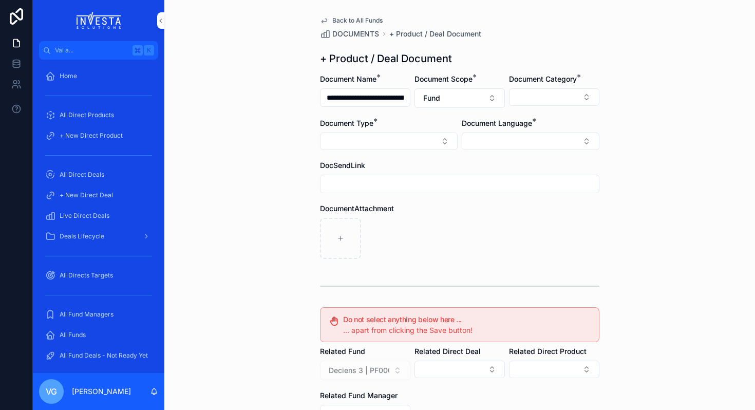
click at [588, 90] on button "Select Button" at bounding box center [554, 96] width 90 height 17
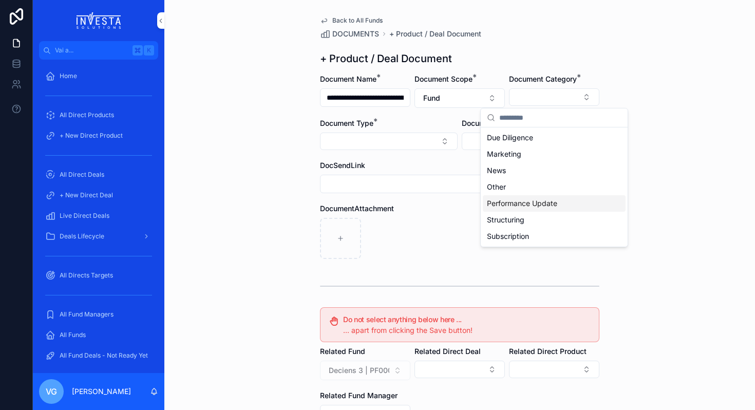
click at [543, 204] on span "Performance Update" at bounding box center [522, 203] width 70 height 10
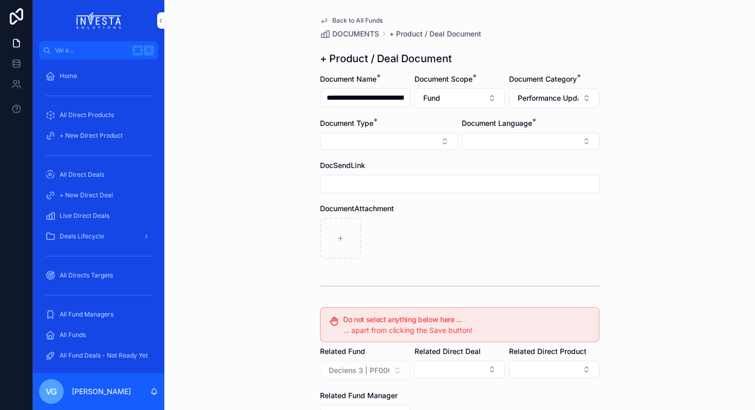
click at [371, 149] on button "Select Button" at bounding box center [389, 141] width 138 height 17
type input "****"
click at [360, 207] on div "Fund Presentation Fund Update" at bounding box center [388, 190] width 147 height 37
click at [363, 199] on span "Fund Update" at bounding box center [344, 198] width 44 height 10
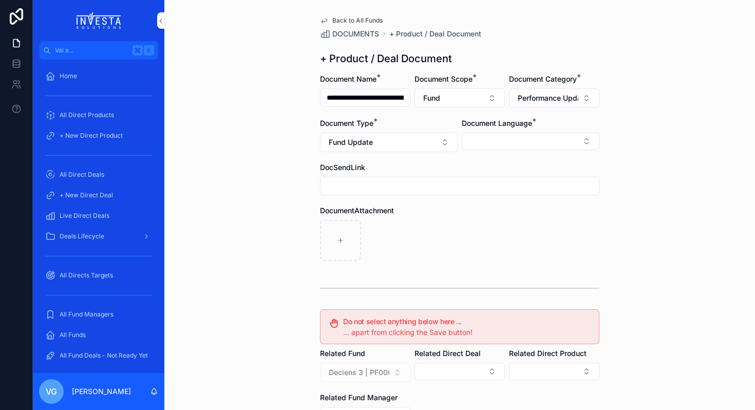
click at [514, 137] on button "Select Button" at bounding box center [531, 141] width 138 height 17
click at [495, 218] on div "English" at bounding box center [530, 214] width 143 height 16
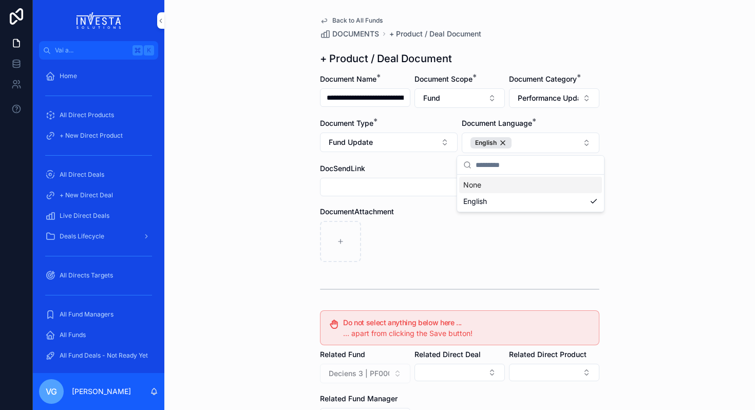
click at [654, 112] on div "**********" at bounding box center [459, 205] width 591 height 410
click at [458, 250] on div "Deciens Investment List - Q2 2024 (1) .xlsx" at bounding box center [459, 241] width 279 height 41
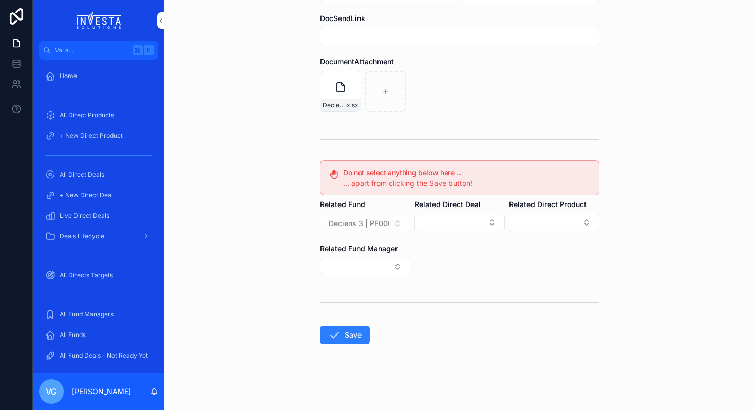
click at [349, 347] on form "**********" at bounding box center [459, 167] width 279 height 486
click at [350, 343] on button "Save" at bounding box center [345, 335] width 50 height 18
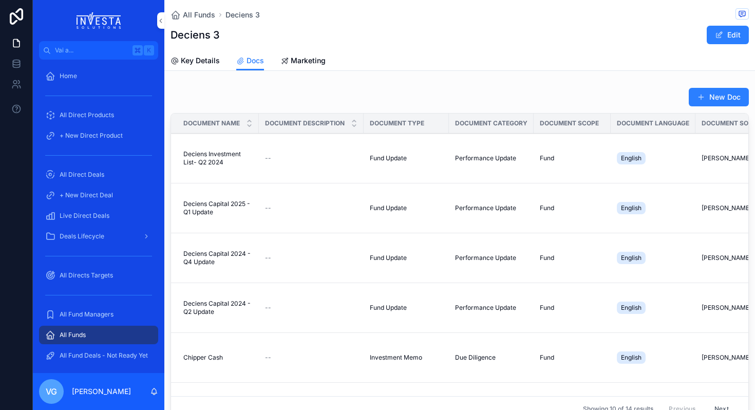
click at [689, 103] on button "New Doc" at bounding box center [719, 97] width 60 height 18
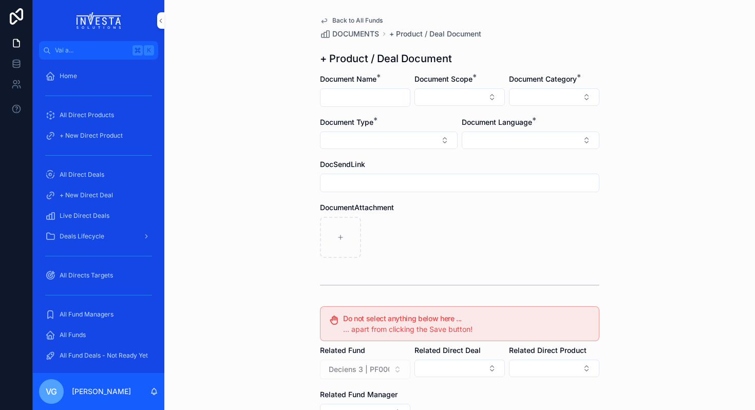
click at [538, 81] on span "Document Category" at bounding box center [543, 78] width 68 height 9
click at [475, 92] on button "Select Button" at bounding box center [460, 96] width 90 height 17
click at [460, 151] on div "Fund" at bounding box center [459, 154] width 143 height 16
click at [554, 97] on button "Select Button" at bounding box center [554, 96] width 90 height 17
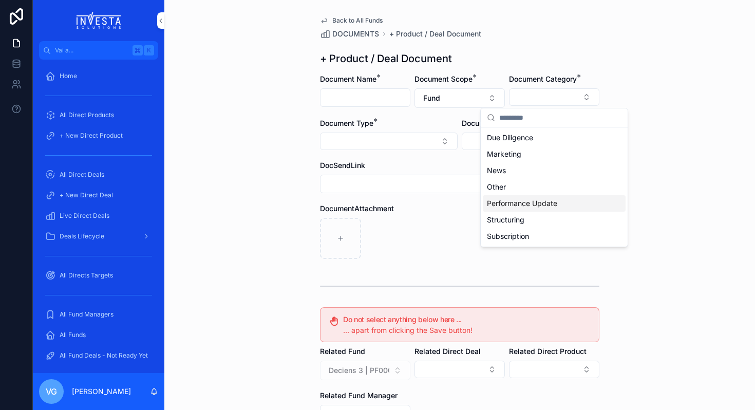
click at [532, 204] on span "Performance Update" at bounding box center [522, 203] width 70 height 10
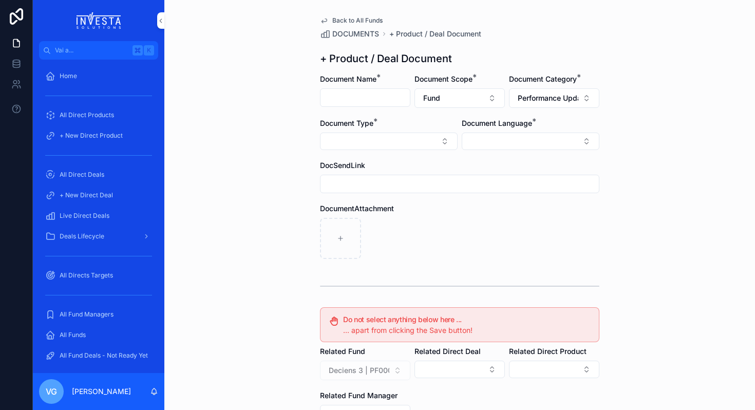
click at [405, 139] on button "Select Button" at bounding box center [389, 141] width 138 height 17
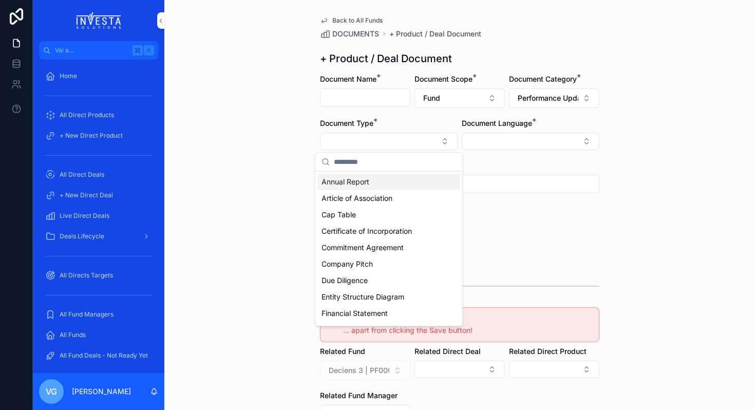
click at [411, 161] on input "contenuto scorrevole" at bounding box center [395, 162] width 122 height 18
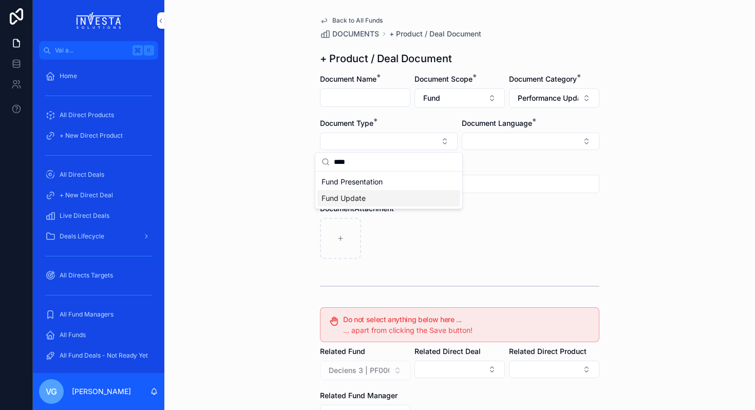
type input "****"
click at [412, 198] on div "Fund Update" at bounding box center [388, 198] width 143 height 16
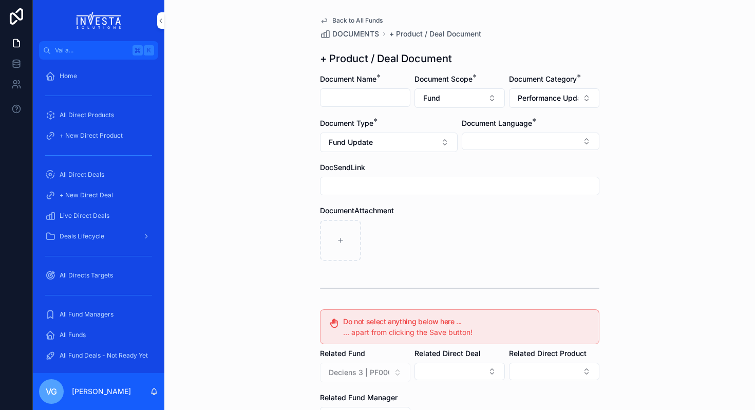
click at [521, 135] on button "Select Button" at bounding box center [531, 141] width 138 height 17
click at [495, 208] on div "English" at bounding box center [530, 214] width 143 height 16
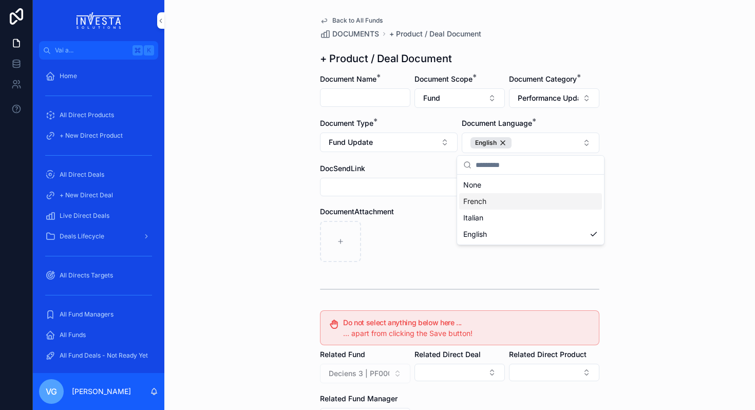
click at [695, 217] on div "Back to All Funds DOCUMENTS + Product / Deal Document + Product / Deal Document…" at bounding box center [459, 205] width 591 height 410
click at [362, 98] on input "contenuto scorrevole" at bounding box center [365, 97] width 89 height 14
paste input "**********"
type input "**********"
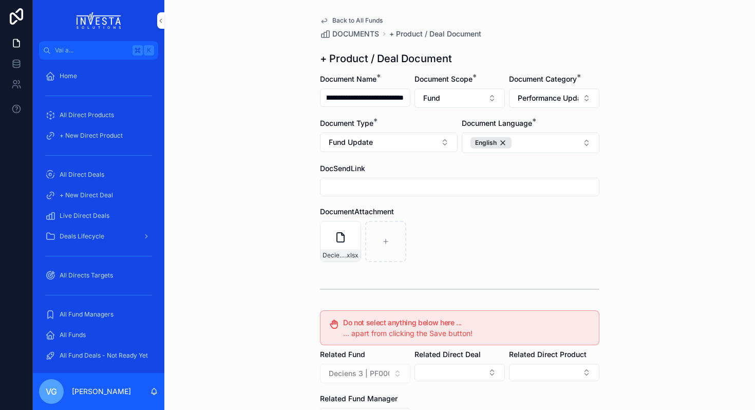
scroll to position [0, 0]
click at [661, 189] on div "**********" at bounding box center [459, 205] width 591 height 410
click at [413, 136] on button "Fund Update" at bounding box center [389, 143] width 138 height 20
type input "*****"
click at [390, 180] on div "Financial Statement" at bounding box center [388, 184] width 143 height 16
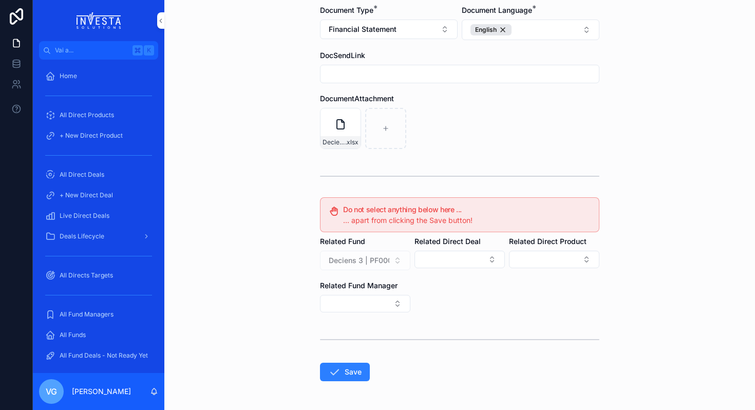
scroll to position [150, 0]
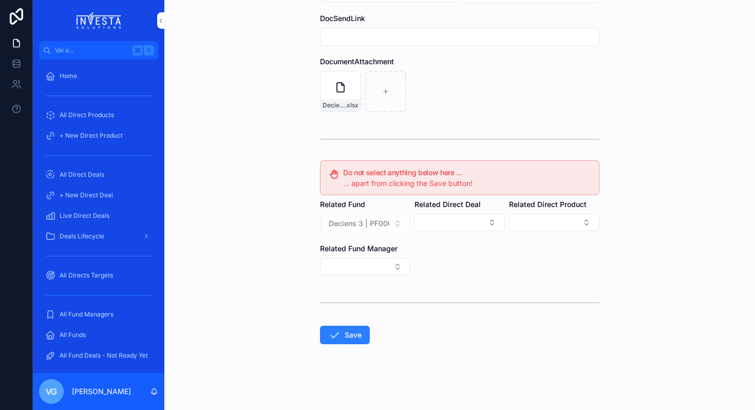
click at [350, 329] on button "Save" at bounding box center [345, 335] width 50 height 18
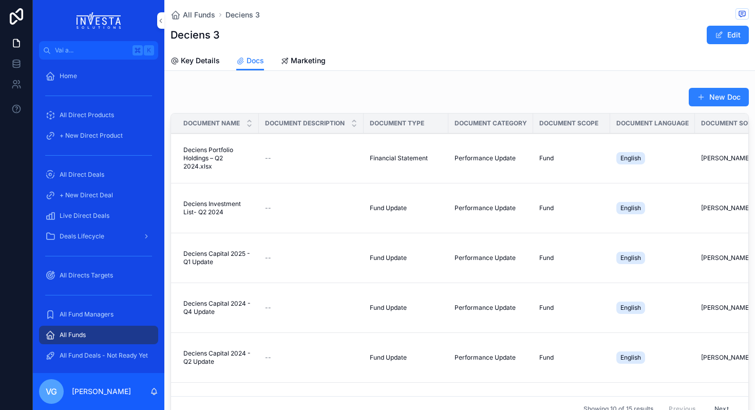
click at [725, 92] on button "New Doc" at bounding box center [719, 97] width 60 height 18
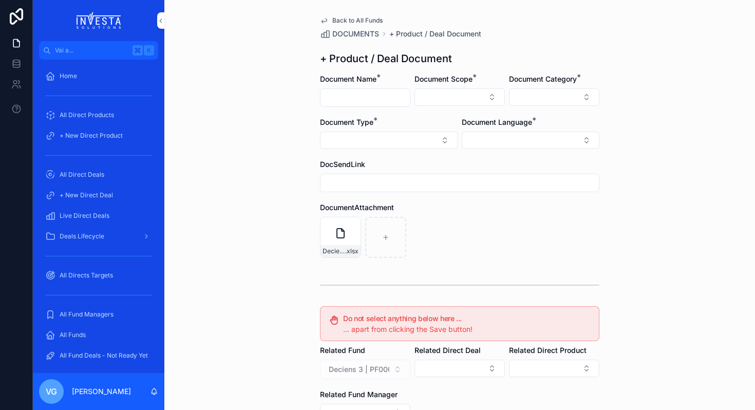
click at [532, 135] on button "Select Button" at bounding box center [531, 139] width 138 height 17
click at [508, 211] on div "English" at bounding box center [530, 213] width 143 height 16
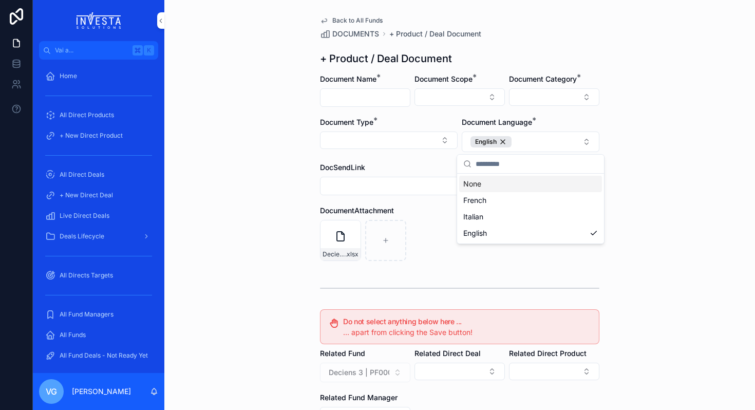
click at [684, 135] on div "Back to All Funds DOCUMENTS + Product / Deal Document + Product / Deal Document…" at bounding box center [459, 205] width 591 height 410
click at [0, 0] on icon "contenuto scorrevole" at bounding box center [0, 0] width 0 height 0
click at [363, 210] on icon "contenuto scorrevole" at bounding box center [363, 211] width 0 height 2
click at [475, 98] on button "Select Button" at bounding box center [460, 96] width 90 height 17
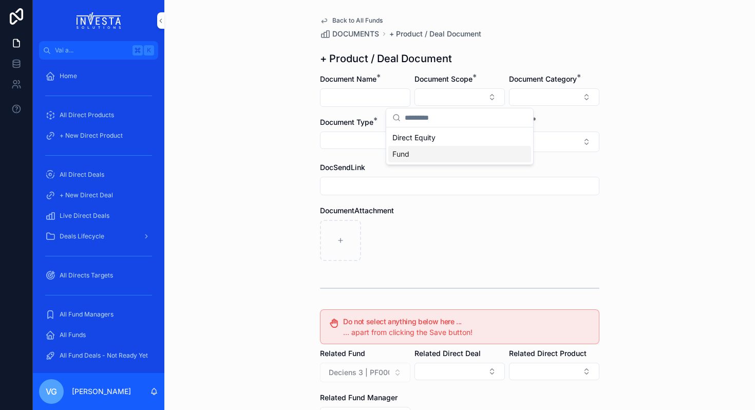
click at [459, 156] on div "Fund" at bounding box center [459, 154] width 143 height 16
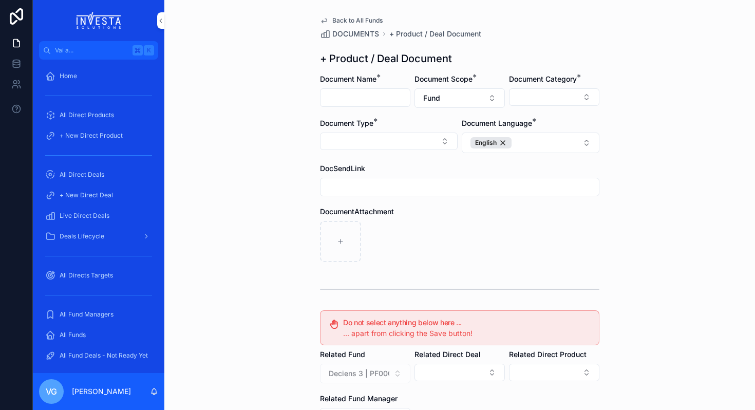
click at [578, 100] on button "Select Button" at bounding box center [554, 96] width 90 height 17
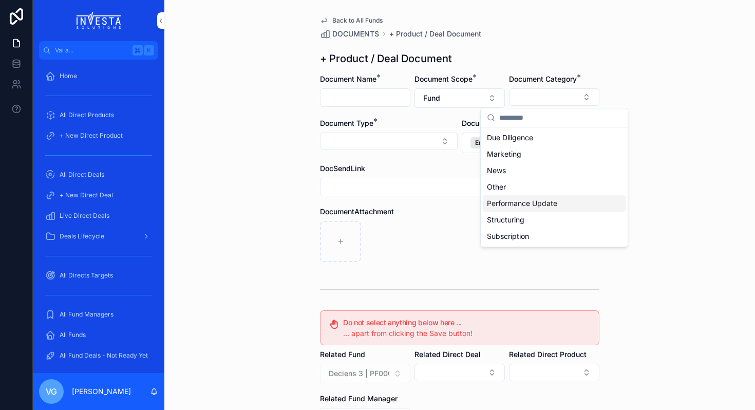
click at [523, 203] on span "Performance Update" at bounding box center [522, 203] width 70 height 10
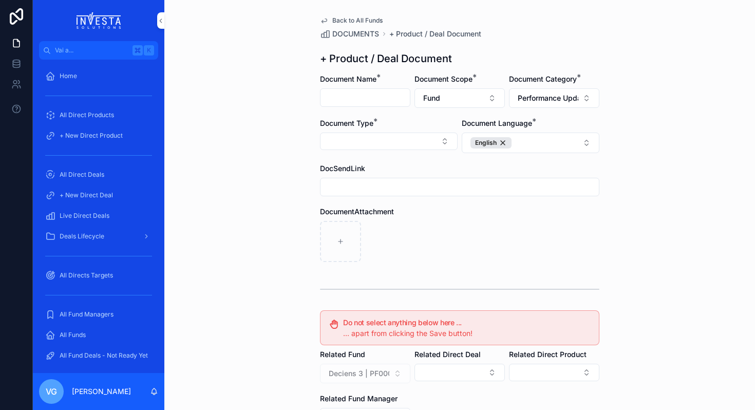
click at [396, 139] on button "Select Button" at bounding box center [389, 141] width 138 height 17
type input "****"
click at [382, 198] on div "Fund Update" at bounding box center [388, 198] width 143 height 16
click at [356, 96] on input "contenuto scorrevole" at bounding box center [365, 97] width 89 height 14
paste input "**********"
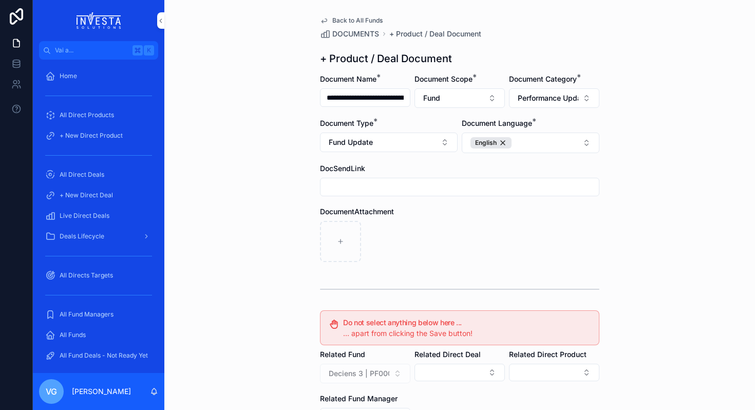
scroll to position [0, 33]
type input "**********"
click at [515, 228] on div "contenuto scorrevole" at bounding box center [459, 241] width 279 height 41
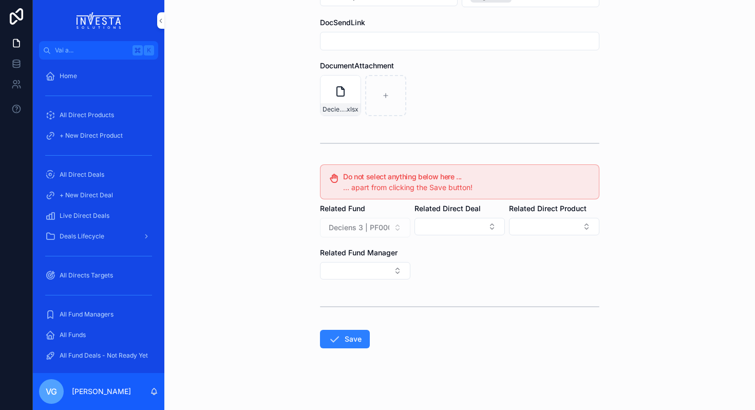
scroll to position [150, 0]
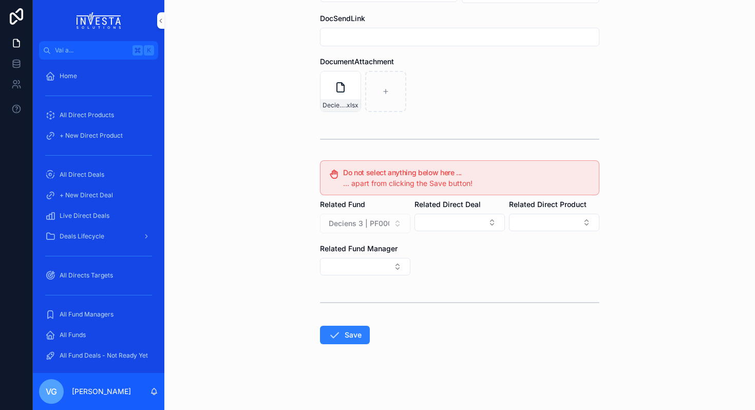
click at [351, 337] on button "Save" at bounding box center [345, 335] width 50 height 18
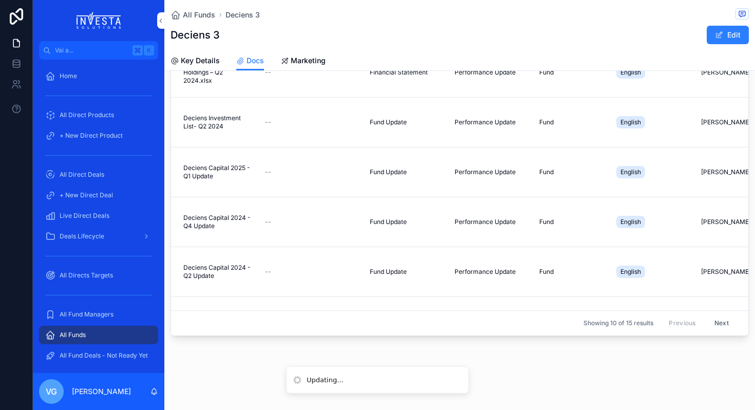
scroll to position [86, 0]
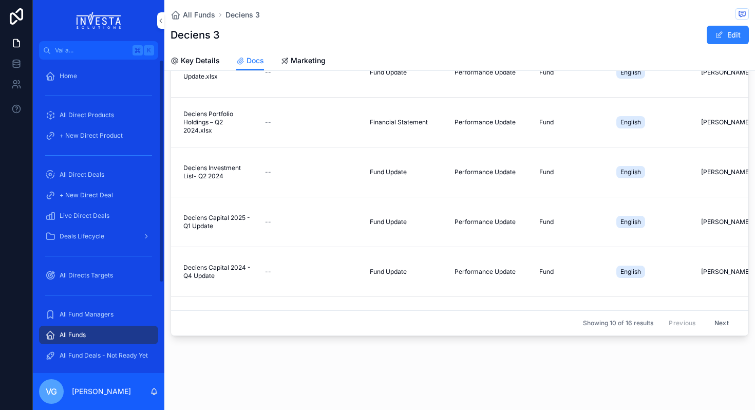
click at [110, 315] on span "All Fund Managers" at bounding box center [87, 314] width 54 height 8
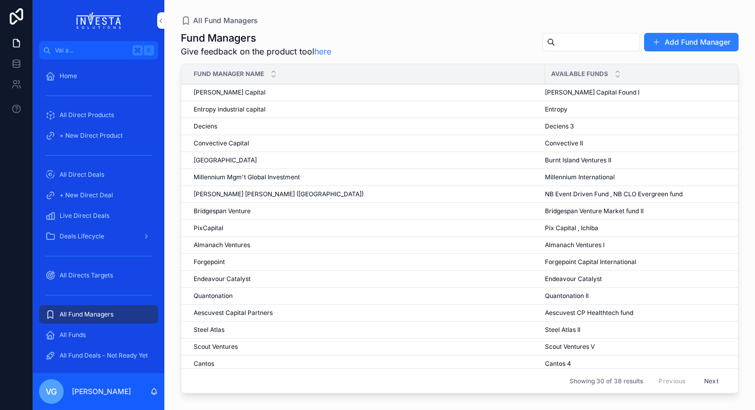
click at [219, 92] on span "[PERSON_NAME] Capital" at bounding box center [230, 92] width 72 height 8
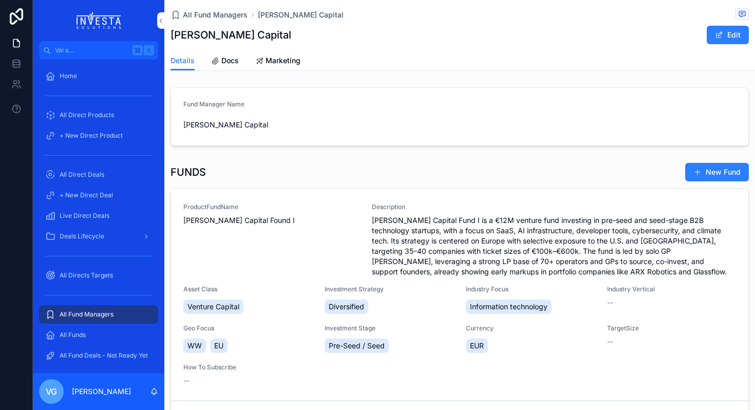
click at [252, 221] on span "[PERSON_NAME] Capital Found I" at bounding box center [271, 220] width 176 height 10
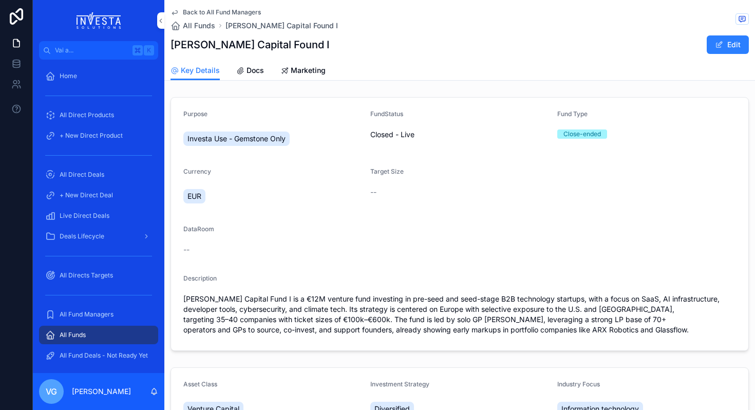
click at [248, 71] on span "Docs" at bounding box center [255, 70] width 17 height 10
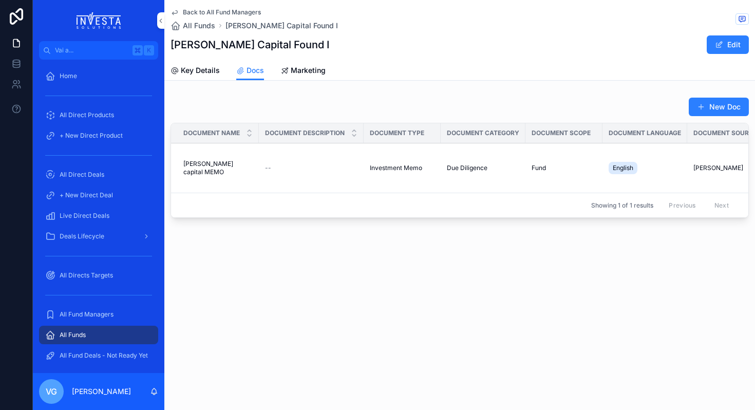
click at [720, 100] on button "New Doc" at bounding box center [719, 107] width 60 height 18
